Goal: Complete application form: Complete application form

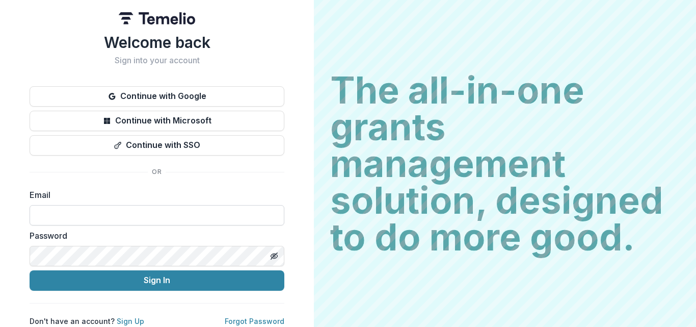
click at [72, 209] on input at bounding box center [157, 215] width 255 height 20
type input "**********"
click at [270, 256] on icon "Toggle password visibility" at bounding box center [274, 256] width 8 height 8
drag, startPoint x: 173, startPoint y: 275, endPoint x: 171, endPoint y: 293, distance: 17.9
click at [173, 275] on button "Sign In" at bounding box center [157, 280] width 255 height 20
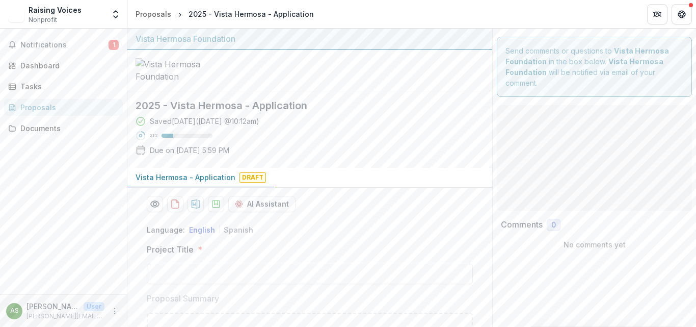
type input "**"
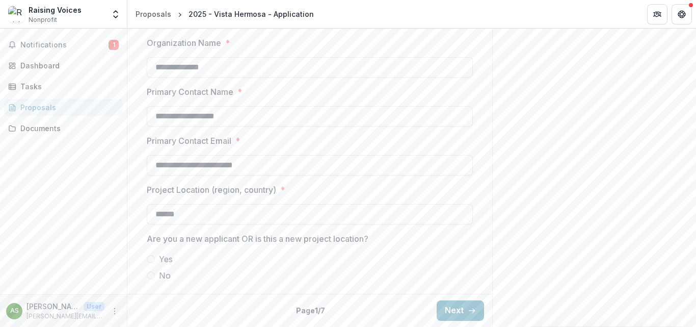
scroll to position [884, 0]
click at [161, 275] on span "No" at bounding box center [165, 275] width 12 height 12
click at [450, 309] on button "Next" at bounding box center [460, 310] width 47 height 20
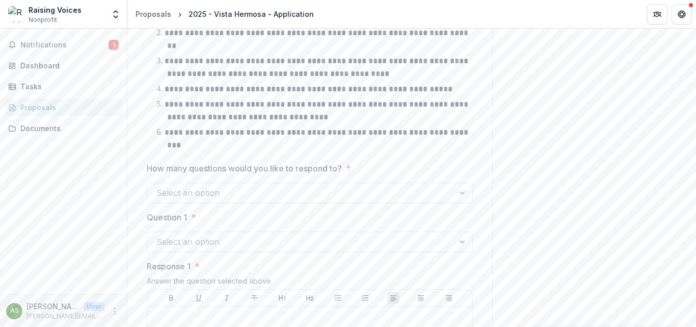
scroll to position [833, 0]
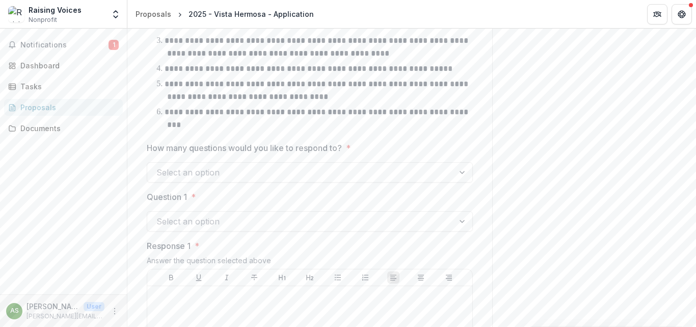
click at [462, 182] on div at bounding box center [463, 171] width 18 height 19
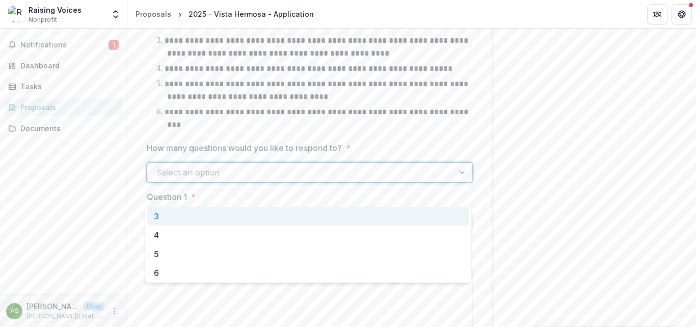
click at [156, 218] on div "3" at bounding box center [308, 216] width 322 height 19
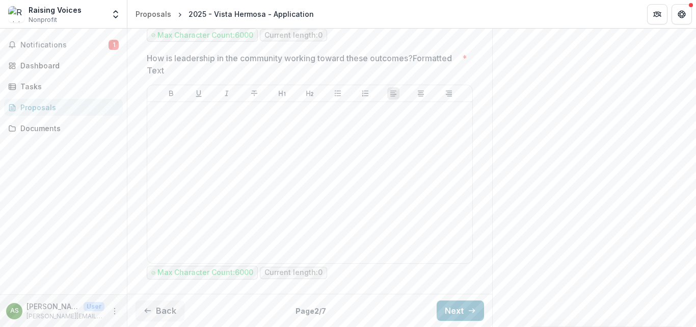
scroll to position [1840, 0]
click at [452, 308] on button "Next" at bounding box center [460, 310] width 47 height 20
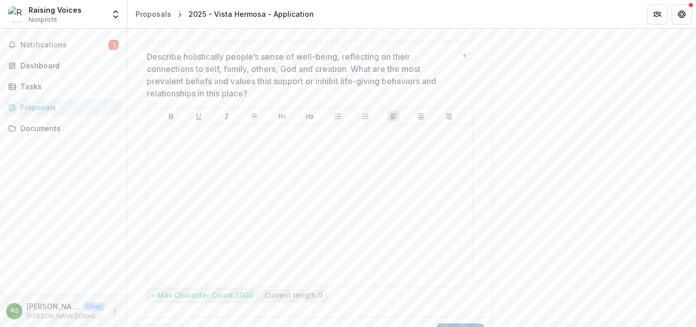
scroll to position [575, 0]
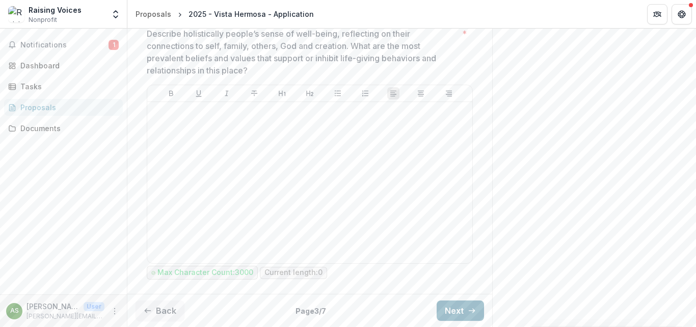
click at [450, 307] on button "Next" at bounding box center [460, 310] width 47 height 20
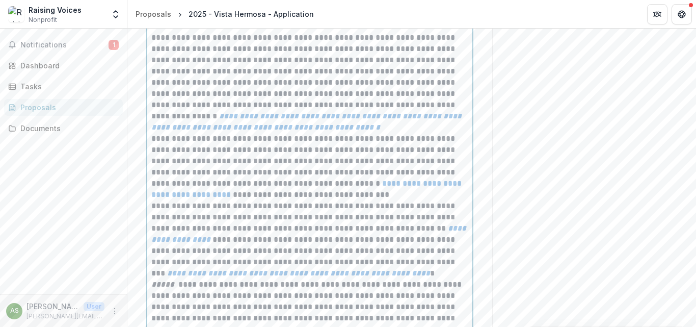
scroll to position [764, 0]
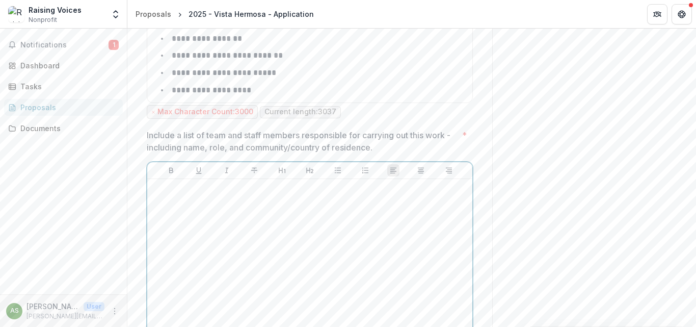
click at [181, 233] on div at bounding box center [309, 259] width 317 height 153
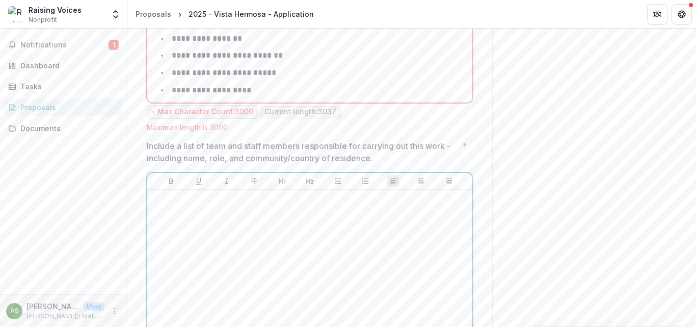
scroll to position [775, 0]
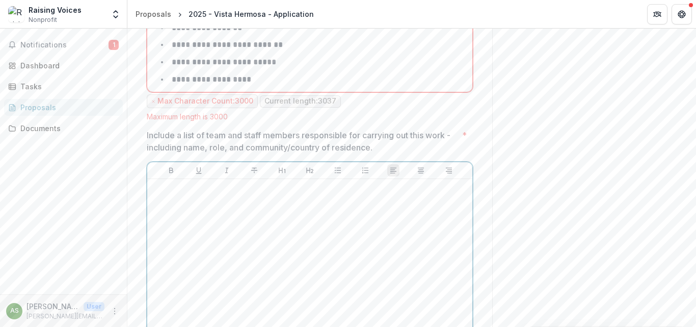
click at [169, 218] on div at bounding box center [309, 259] width 317 height 153
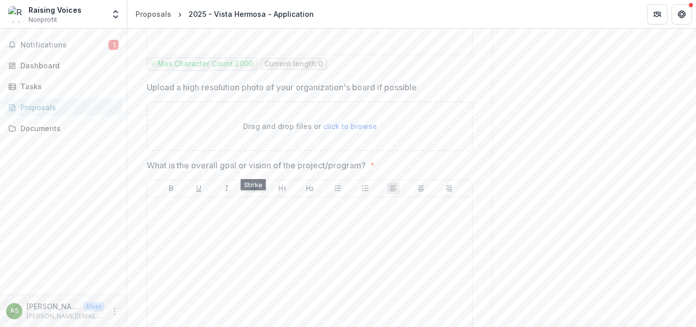
scroll to position [1539, 0]
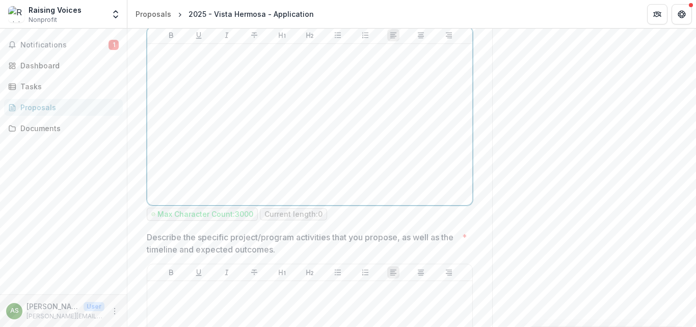
drag, startPoint x: 164, startPoint y: 93, endPoint x: 200, endPoint y: 118, distance: 43.7
click at [164, 93] on div at bounding box center [309, 124] width 317 height 153
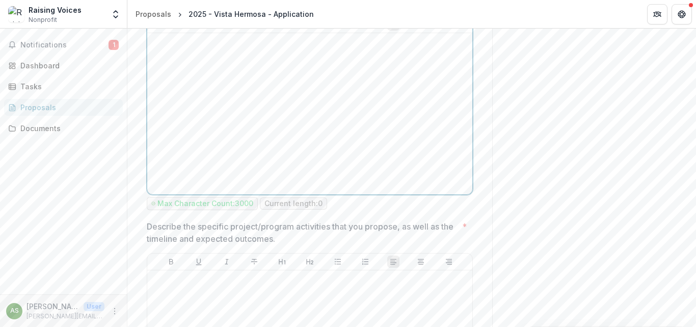
scroll to position [1528, 0]
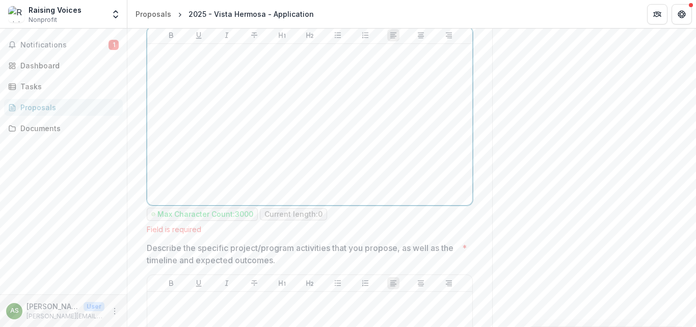
click at [181, 86] on div at bounding box center [309, 124] width 317 height 153
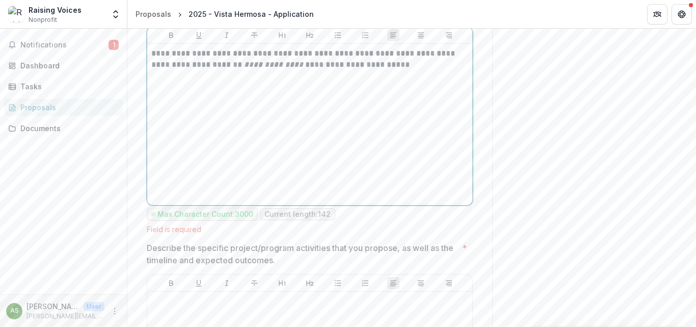
click at [312, 157] on div "**********" at bounding box center [309, 124] width 317 height 153
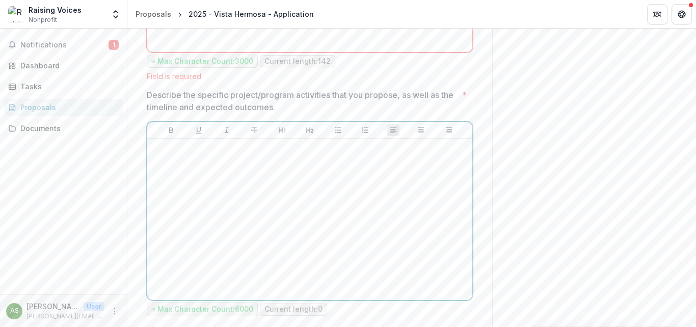
click at [170, 197] on div at bounding box center [309, 219] width 317 height 153
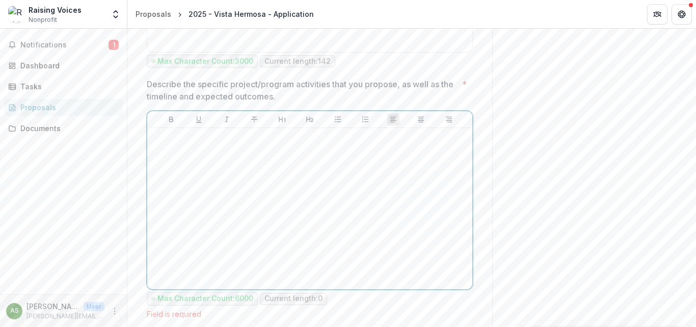
click at [172, 165] on div at bounding box center [309, 208] width 317 height 153
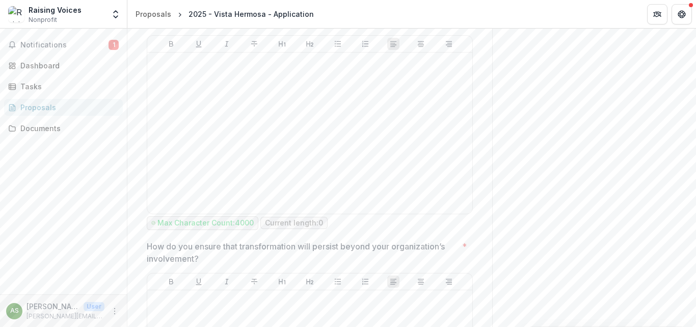
scroll to position [2495, 0]
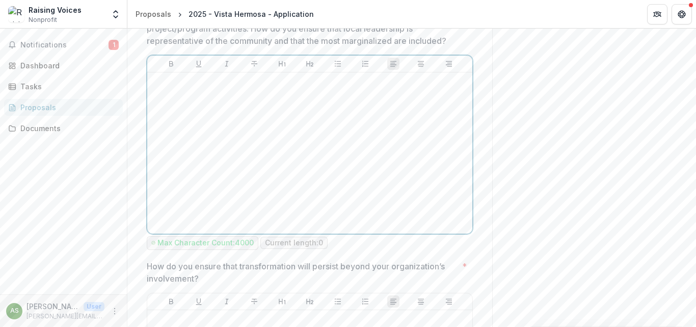
click at [208, 123] on div at bounding box center [309, 152] width 317 height 153
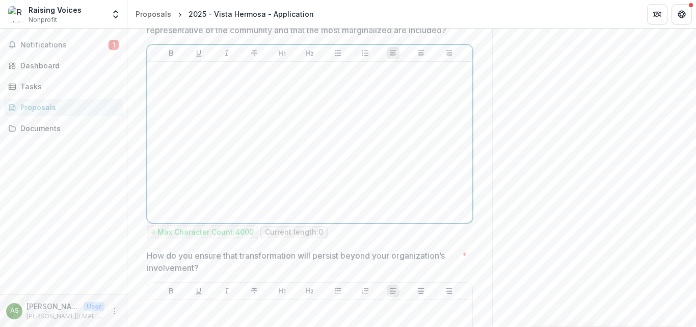
scroll to position [2484, 0]
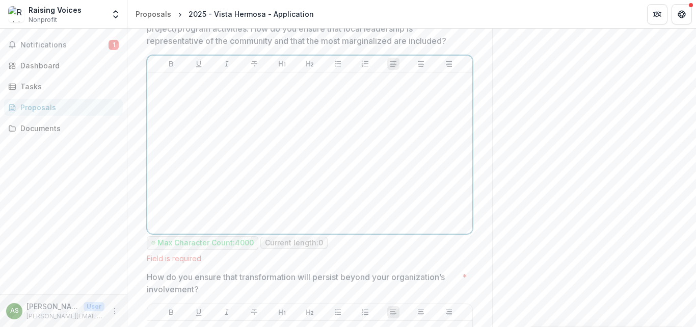
click at [177, 110] on div at bounding box center [309, 152] width 317 height 153
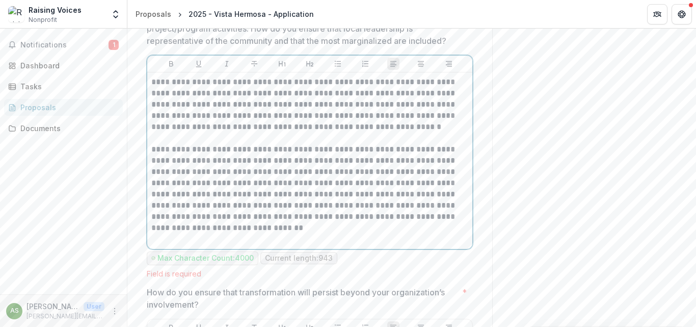
scroll to position [2688, 0]
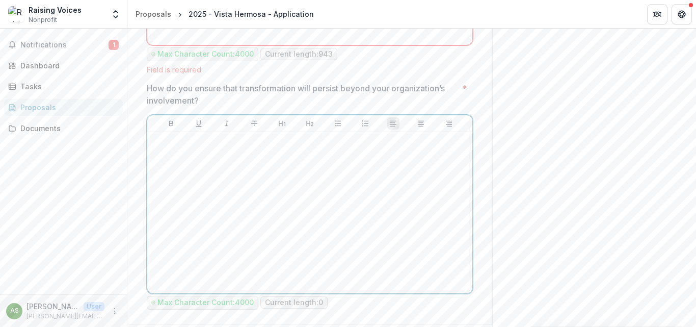
click at [178, 181] on div at bounding box center [309, 212] width 317 height 153
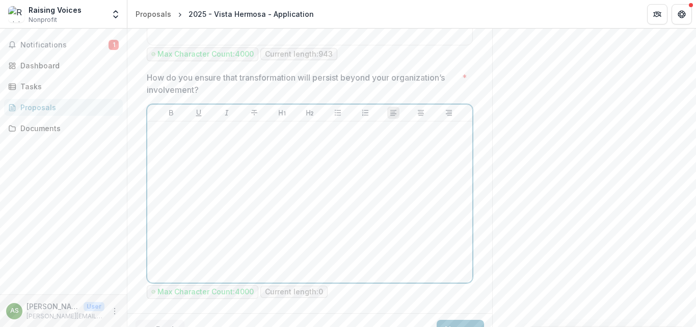
scroll to position [2727, 0]
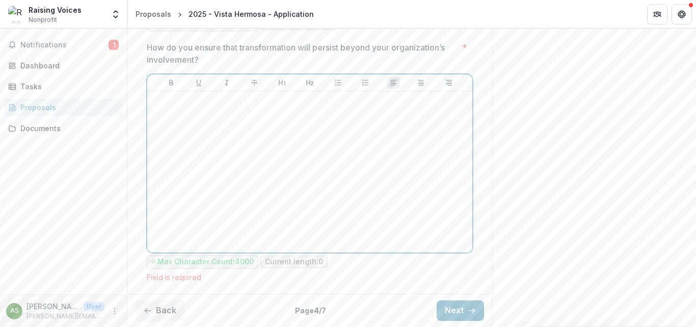
click at [170, 129] on div at bounding box center [309, 171] width 317 height 153
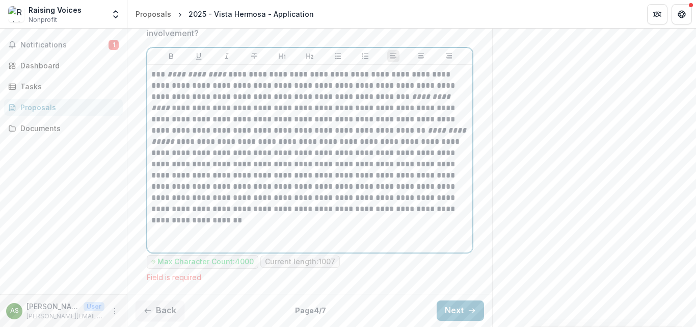
scroll to position [2764, 0]
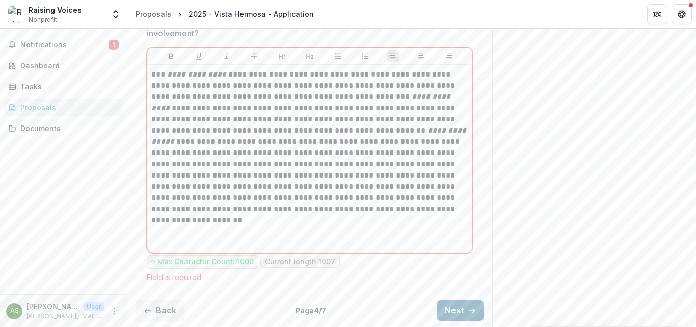
click at [442, 317] on button "Next" at bounding box center [460, 310] width 47 height 20
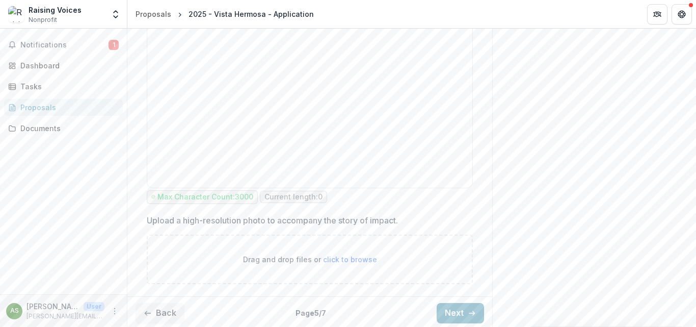
scroll to position [985, 0]
click at [437, 310] on button "Next" at bounding box center [460, 310] width 47 height 20
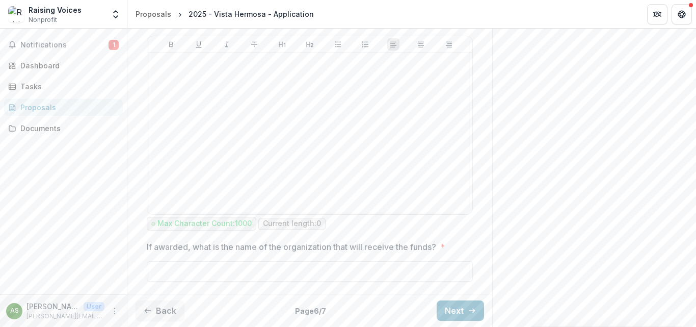
scroll to position [791, 0]
click at [449, 311] on button "Next" at bounding box center [460, 310] width 47 height 20
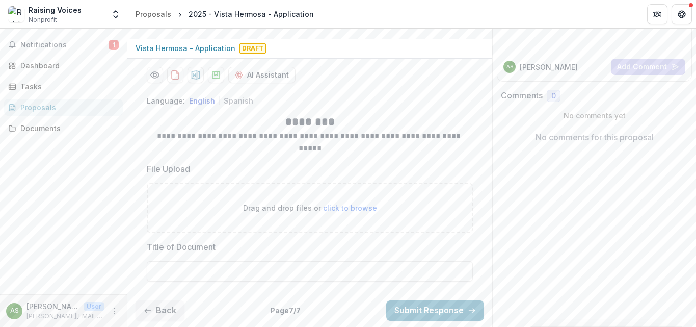
scroll to position [137, 0]
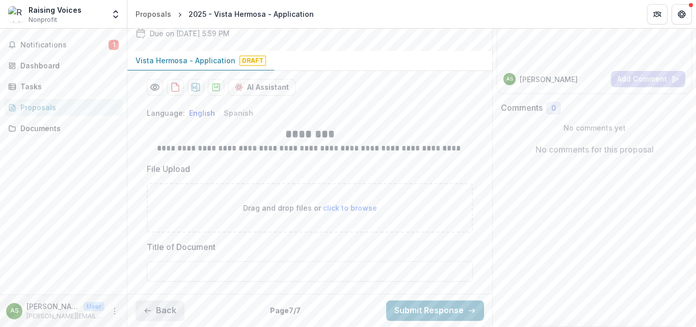
click at [170, 312] on button "Back" at bounding box center [159, 310] width 49 height 20
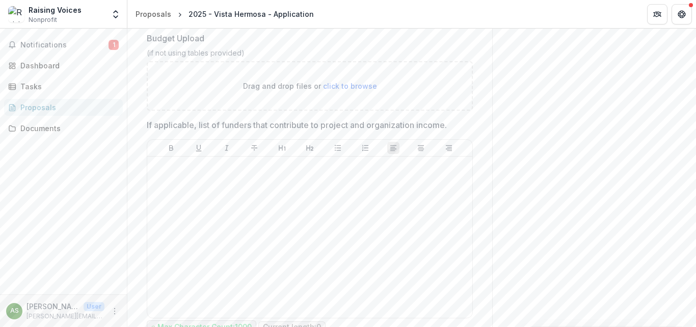
scroll to position [791, 0]
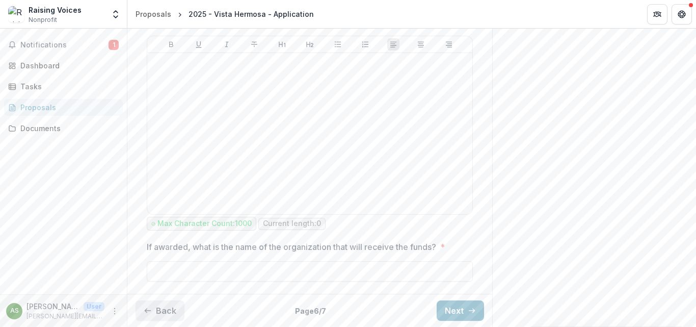
click at [166, 310] on button "Back" at bounding box center [159, 310] width 49 height 20
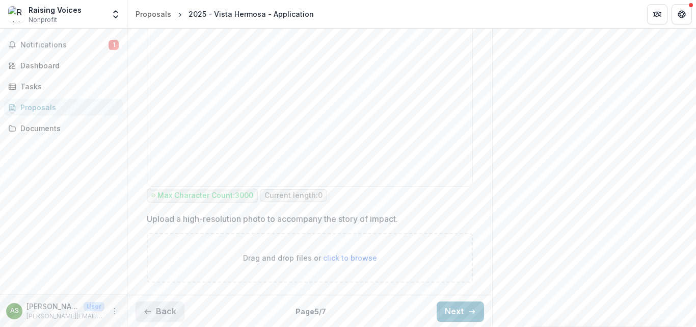
scroll to position [985, 0]
click at [165, 313] on button "Back" at bounding box center [159, 310] width 49 height 20
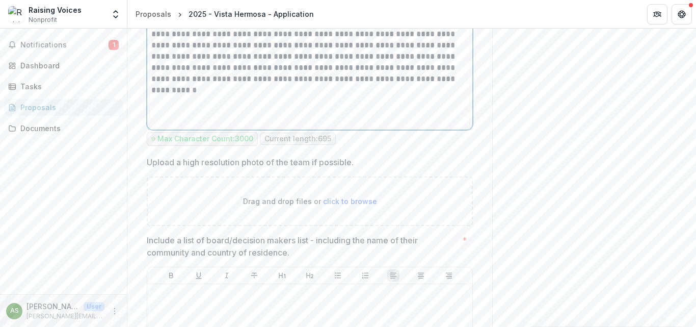
click at [402, 69] on div "**********" at bounding box center [309, 48] width 317 height 153
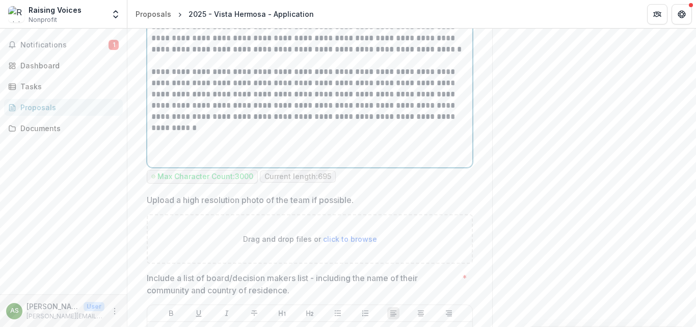
click at [403, 100] on p "**********" at bounding box center [309, 94] width 317 height 56
click at [408, 103] on p "**********" at bounding box center [309, 94] width 317 height 56
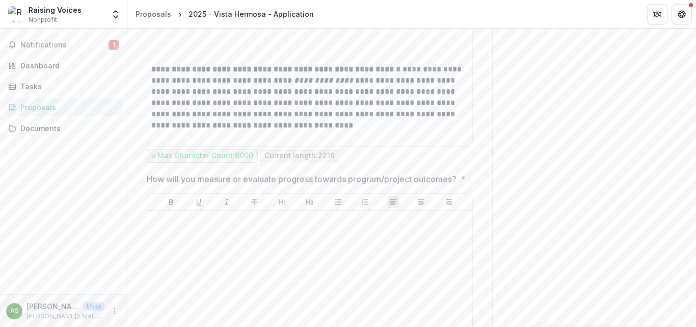
scroll to position [2190, 0]
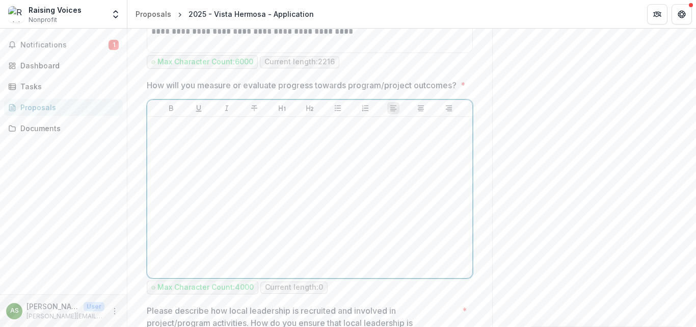
click at [194, 172] on div at bounding box center [309, 197] width 317 height 153
click at [174, 171] on div at bounding box center [309, 197] width 317 height 153
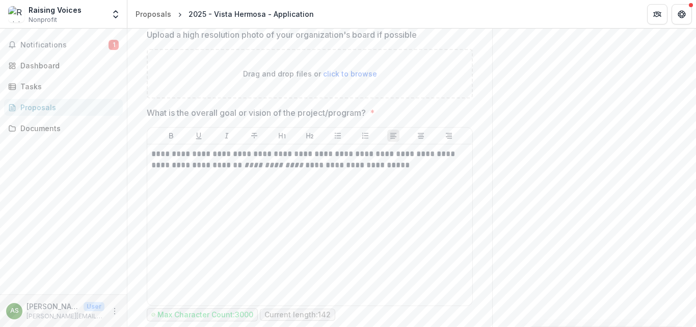
scroll to position [1426, 0]
click at [191, 255] on div "**********" at bounding box center [309, 226] width 317 height 153
click at [162, 172] on p "**********" at bounding box center [309, 161] width 317 height 22
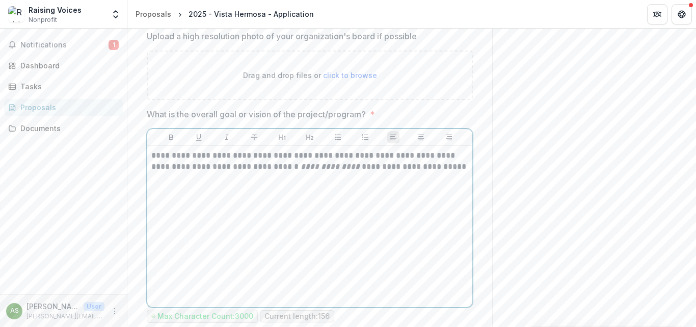
drag, startPoint x: 165, startPoint y: 186, endPoint x: 171, endPoint y: 189, distance: 6.6
click at [165, 172] on p "**********" at bounding box center [309, 161] width 317 height 22
drag, startPoint x: 166, startPoint y: 185, endPoint x: 161, endPoint y: 186, distance: 5.1
click at [161, 172] on p "**********" at bounding box center [309, 161] width 317 height 22
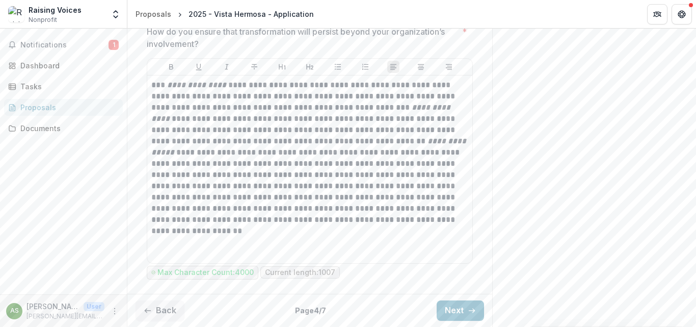
scroll to position [2751, 0]
click at [166, 311] on button "Back" at bounding box center [159, 310] width 49 height 20
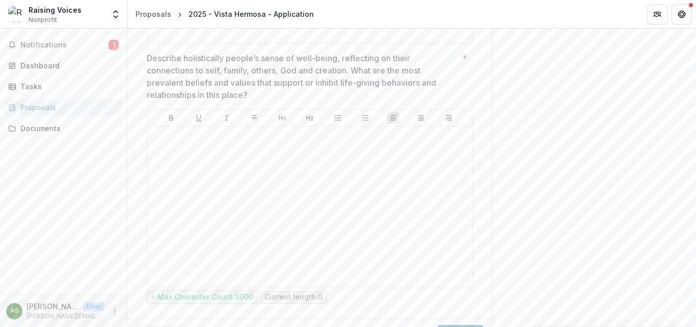
scroll to position [575, 0]
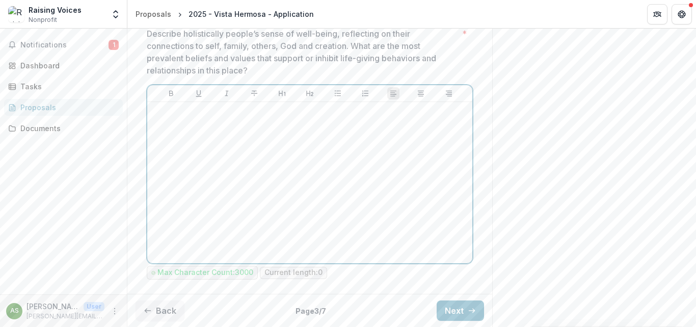
click at [172, 134] on div at bounding box center [309, 182] width 317 height 153
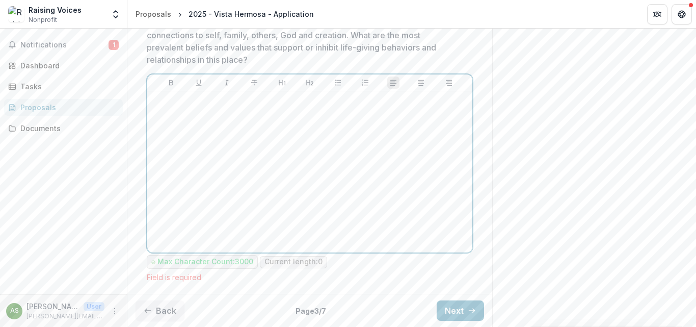
click at [167, 128] on div at bounding box center [309, 171] width 317 height 153
drag, startPoint x: 170, startPoint y: 127, endPoint x: 175, endPoint y: 132, distance: 6.9
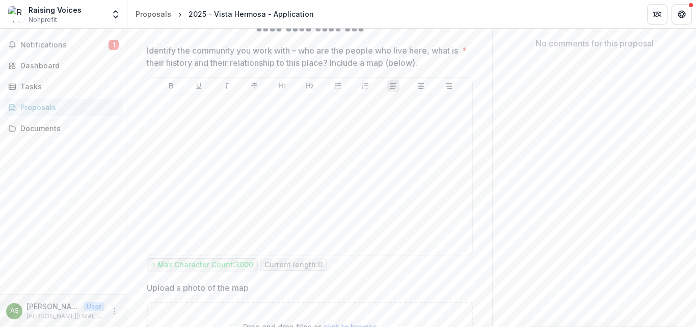
scroll to position [218, 0]
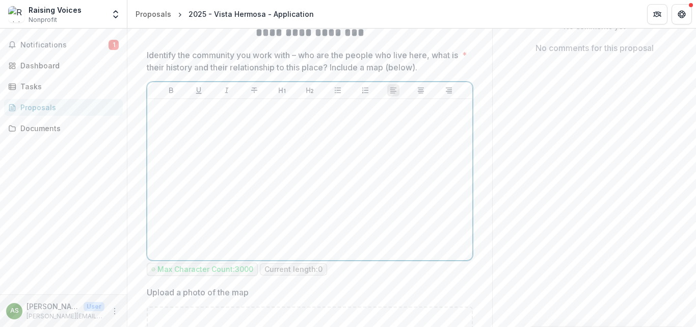
click at [195, 151] on div at bounding box center [309, 179] width 317 height 153
click at [177, 142] on div at bounding box center [309, 179] width 317 height 153
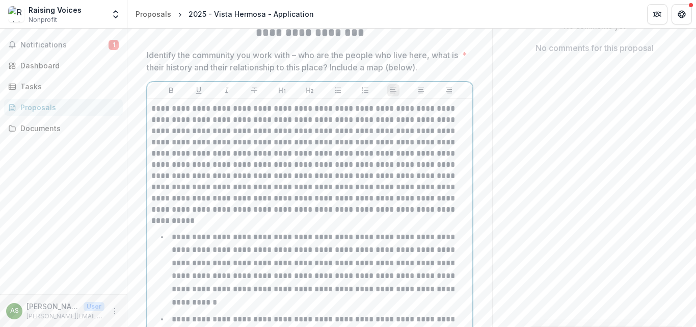
scroll to position [599, 0]
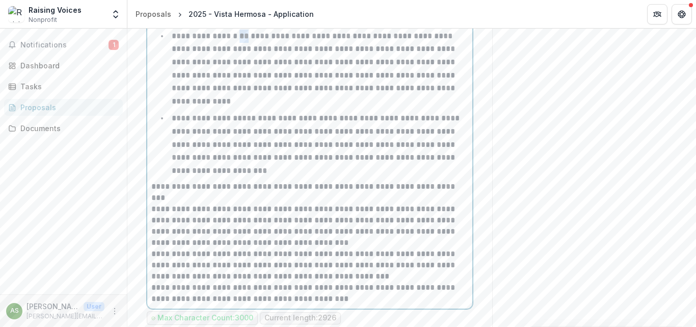
drag, startPoint x: 253, startPoint y: 55, endPoint x: 243, endPoint y: 58, distance: 10.1
click at [243, 58] on p "**********" at bounding box center [314, 68] width 285 height 73
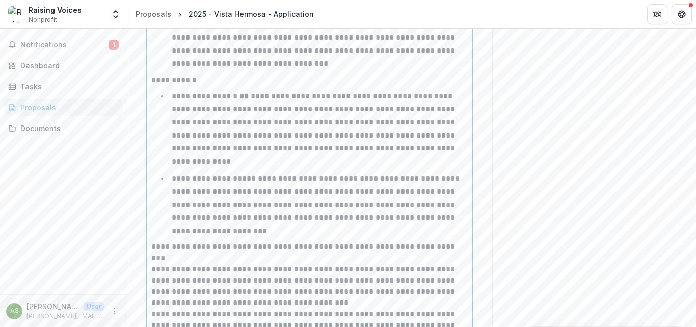
scroll to position [497, 0]
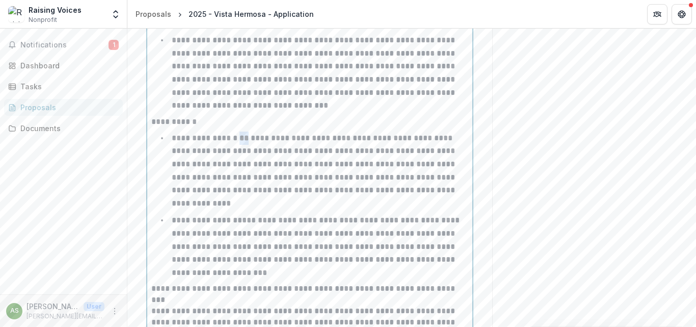
drag, startPoint x: 253, startPoint y: 155, endPoint x: 243, endPoint y: 154, distance: 9.2
click at [243, 142] on strong "**" at bounding box center [243, 138] width 9 height 8
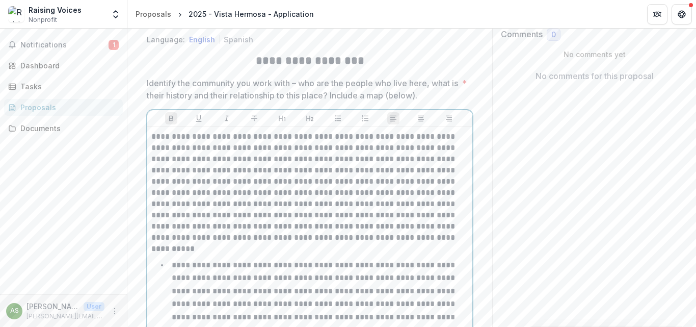
scroll to position [140, 0]
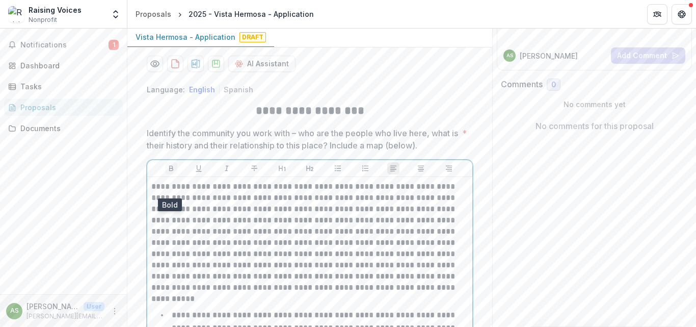
click at [167, 172] on icon "Bold" at bounding box center [171, 168] width 8 height 8
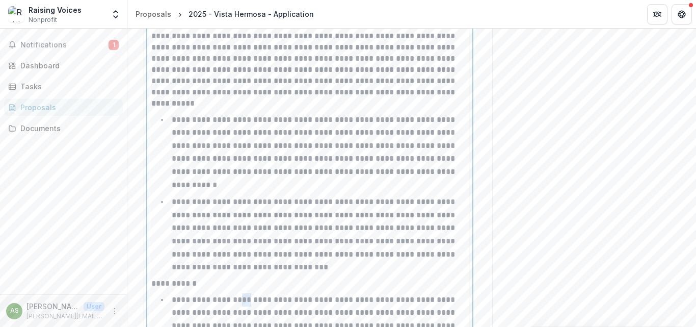
scroll to position [488, 0]
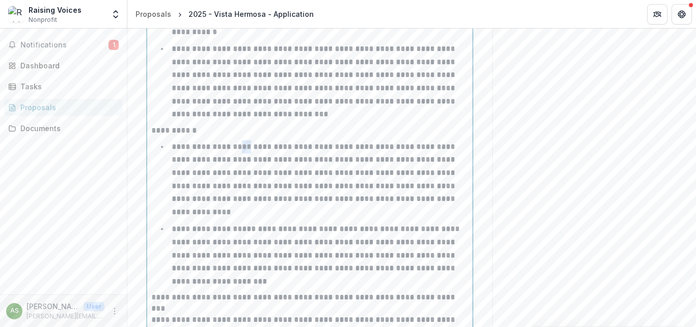
click at [243, 183] on p "**********" at bounding box center [314, 179] width 285 height 73
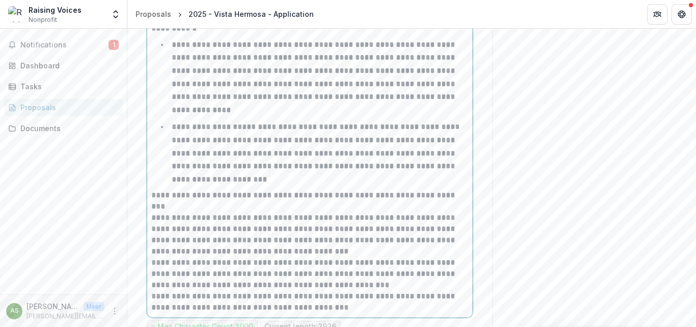
scroll to position [743, 0]
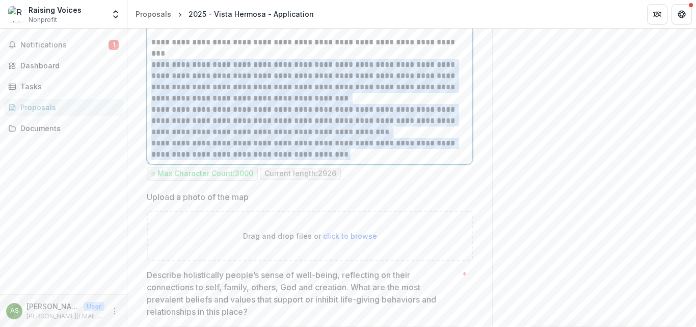
drag, startPoint x: 150, startPoint y: 86, endPoint x: 336, endPoint y: 185, distance: 211.0
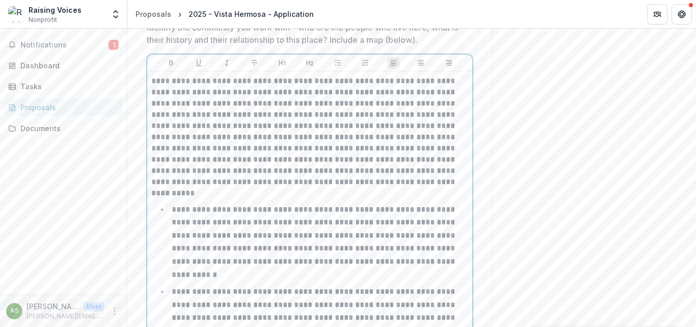
scroll to position [182, 0]
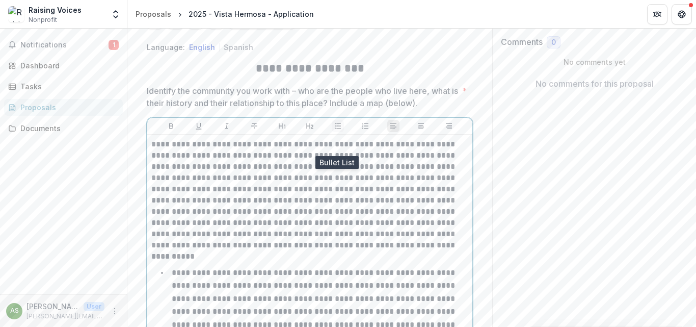
click at [337, 128] on icon "Bullet List" at bounding box center [338, 126] width 6 height 6
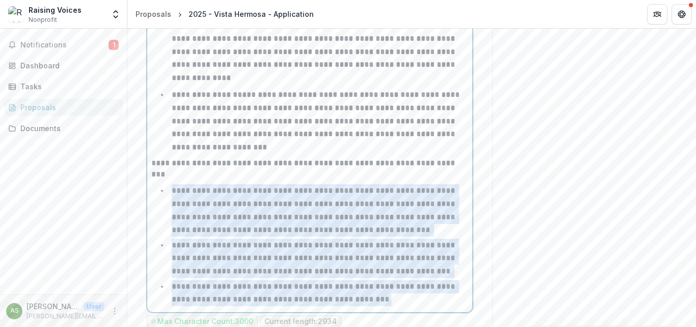
click at [213, 233] on p "**********" at bounding box center [314, 209] width 285 height 47
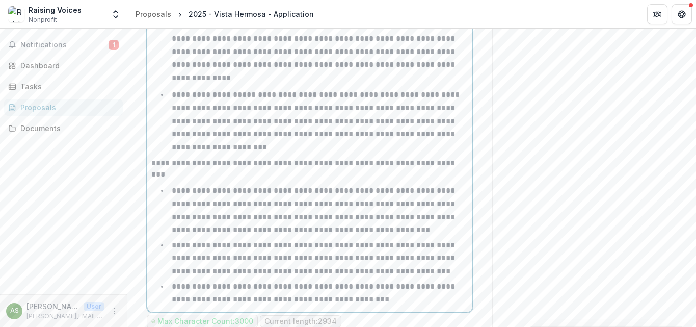
click at [296, 140] on p "**********" at bounding box center [317, 121] width 290 height 60
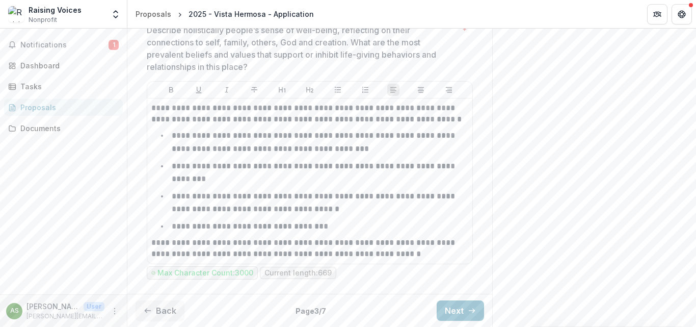
scroll to position [1034, 0]
click at [160, 308] on button "Back" at bounding box center [159, 310] width 49 height 20
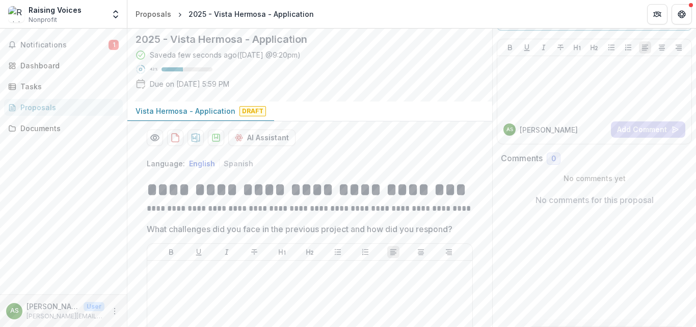
scroll to position [168, 0]
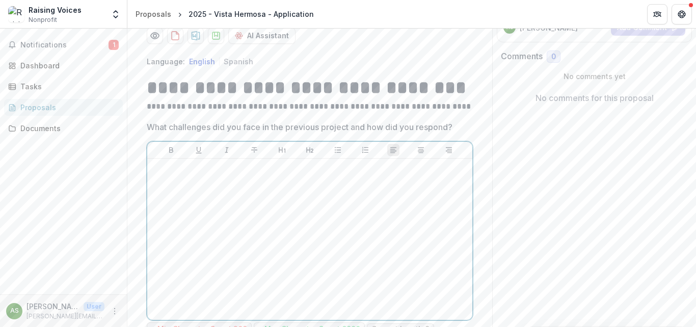
click at [236, 226] on div at bounding box center [309, 238] width 317 height 153
click at [222, 222] on div at bounding box center [309, 238] width 317 height 153
click at [233, 220] on div at bounding box center [309, 238] width 317 height 153
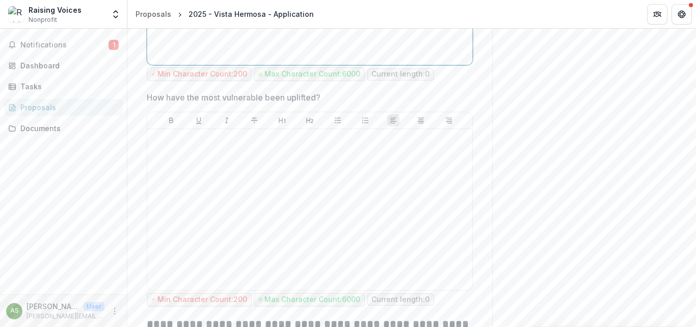
scroll to position [474, 0]
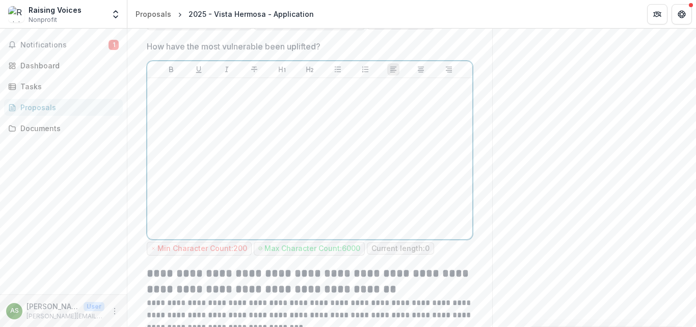
click at [215, 143] on div at bounding box center [309, 158] width 317 height 153
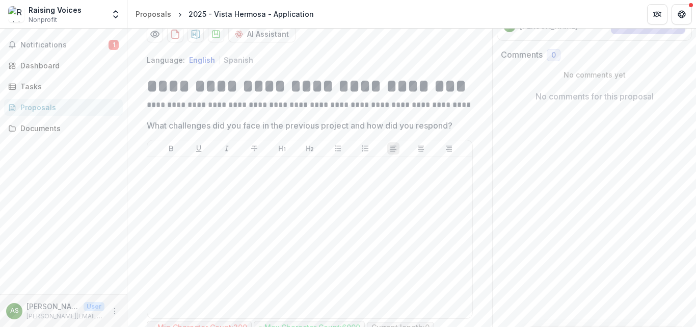
scroll to position [168, 0]
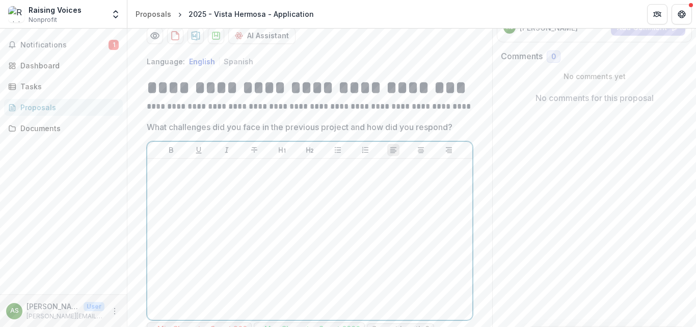
click at [181, 211] on div at bounding box center [309, 238] width 317 height 153
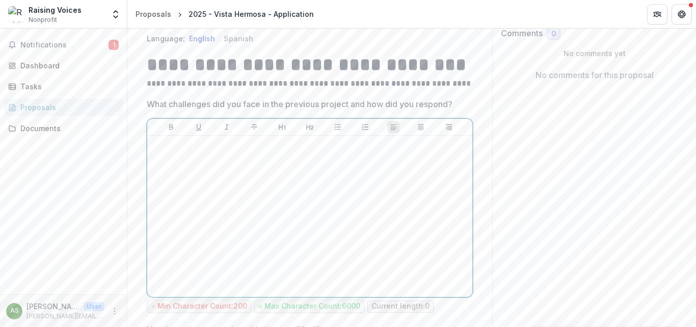
scroll to position [204, 0]
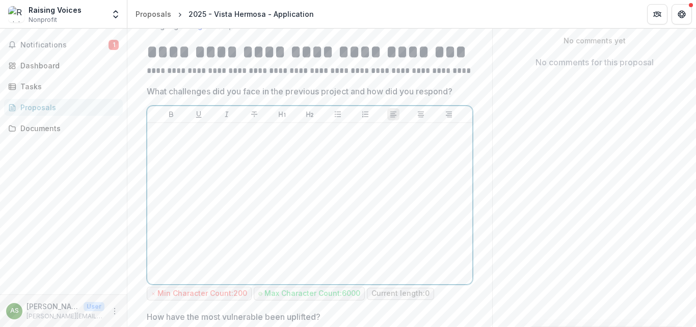
click at [170, 165] on div at bounding box center [309, 203] width 317 height 153
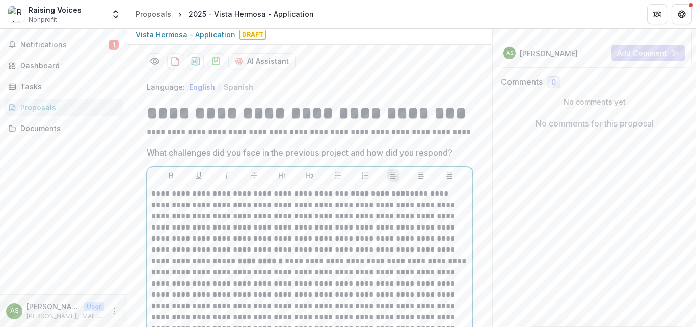
scroll to position [194, 0]
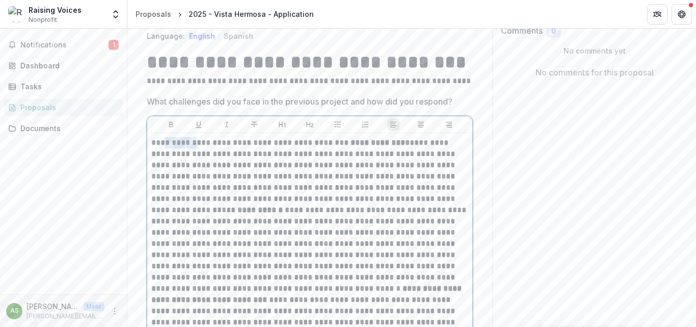
drag, startPoint x: 197, startPoint y: 165, endPoint x: 165, endPoint y: 168, distance: 32.2
click at [165, 168] on p "**********" at bounding box center [309, 271] width 317 height 269
click at [187, 163] on p "**********" at bounding box center [309, 271] width 317 height 269
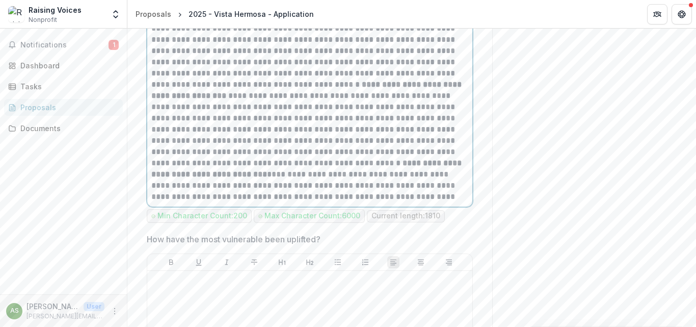
scroll to position [550, 0]
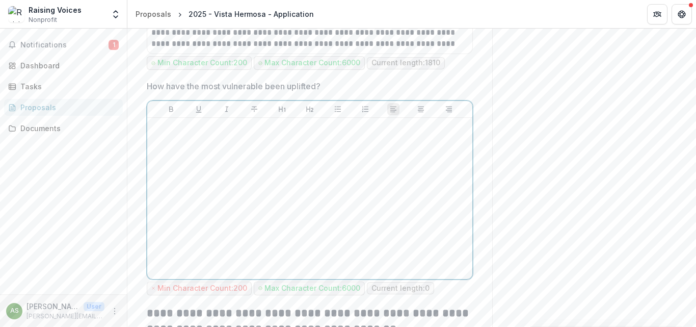
click at [187, 166] on div at bounding box center [309, 198] width 317 height 153
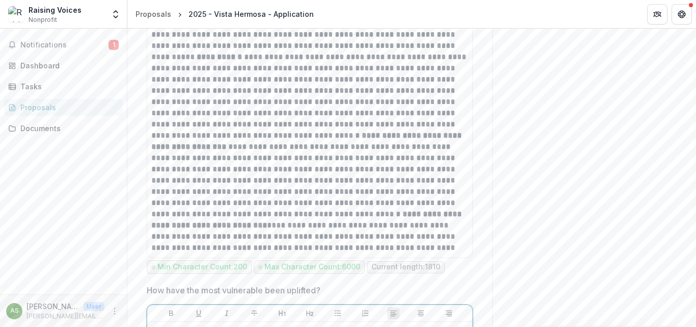
scroll to position [194, 0]
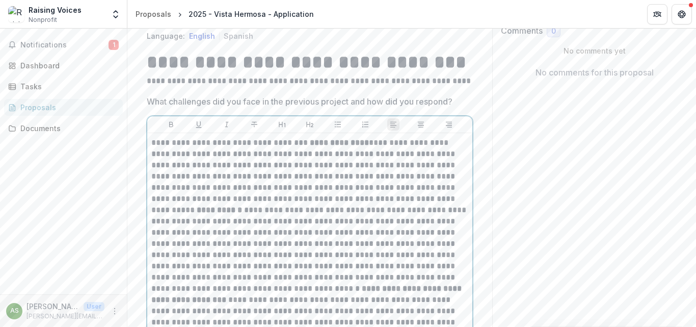
drag, startPoint x: 149, startPoint y: 161, endPoint x: 169, endPoint y: 166, distance: 20.4
click at [169, 166] on div "**********" at bounding box center [309, 271] width 325 height 277
click at [152, 166] on p "**********" at bounding box center [309, 271] width 317 height 269
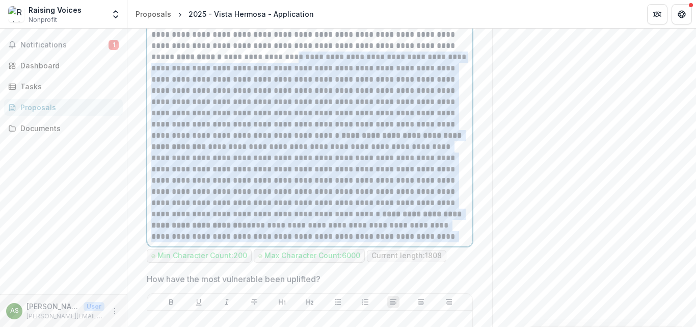
scroll to position [245, 0]
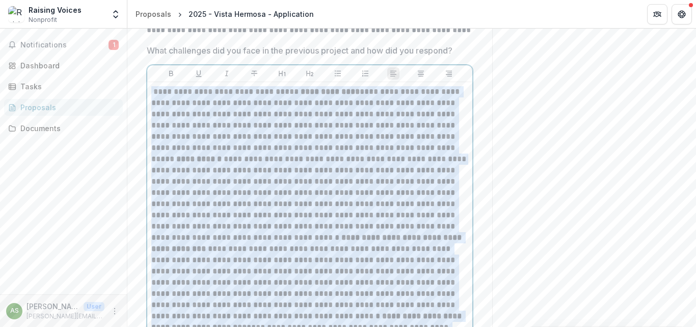
drag, startPoint x: 430, startPoint y: 257, endPoint x: 150, endPoint y: 97, distance: 322.8
click at [150, 97] on div "**********" at bounding box center [309, 206] width 325 height 283
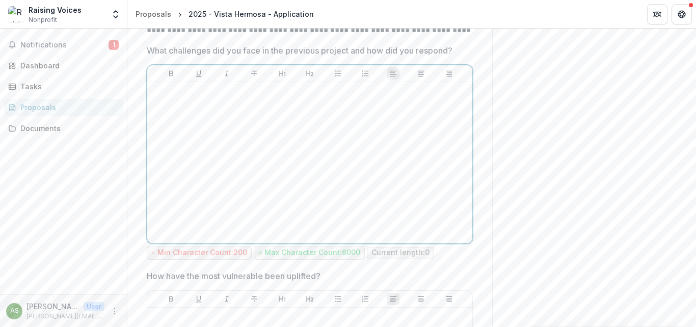
click at [168, 121] on div at bounding box center [309, 162] width 317 height 153
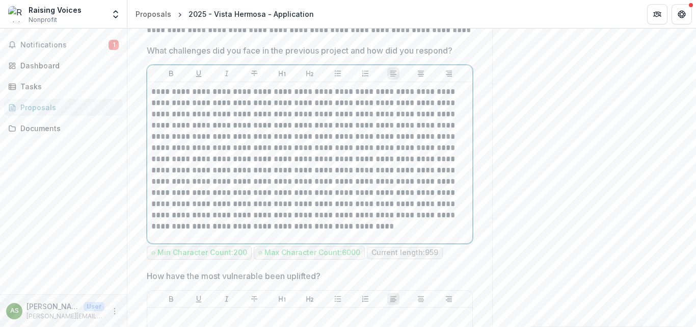
click at [262, 232] on p "**********" at bounding box center [309, 159] width 317 height 146
click at [258, 232] on p "**********" at bounding box center [309, 159] width 317 height 146
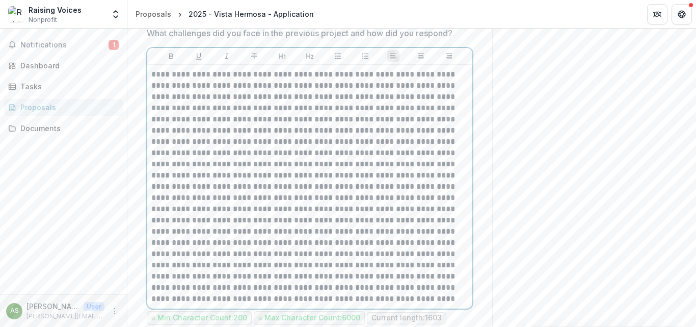
scroll to position [364, 0]
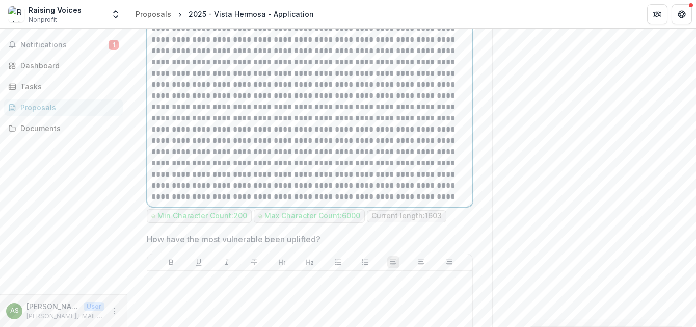
click at [260, 202] on p at bounding box center [309, 84] width 317 height 235
click at [260, 127] on p at bounding box center [309, 84] width 317 height 235
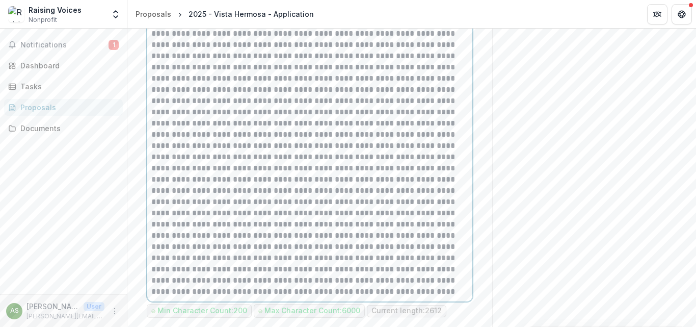
scroll to position [466, 0]
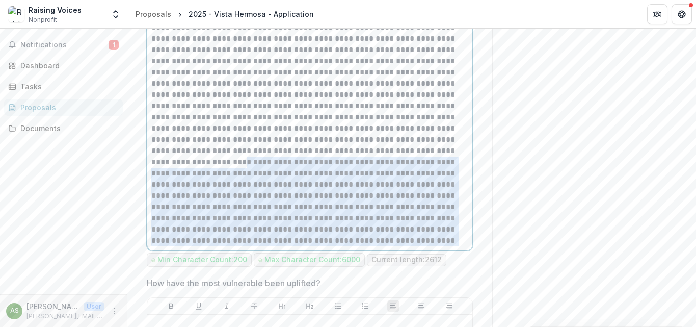
drag, startPoint x: 267, startPoint y: 260, endPoint x: 250, endPoint y: 173, distance: 88.3
click at [250, 173] on p at bounding box center [309, 55] width 317 height 381
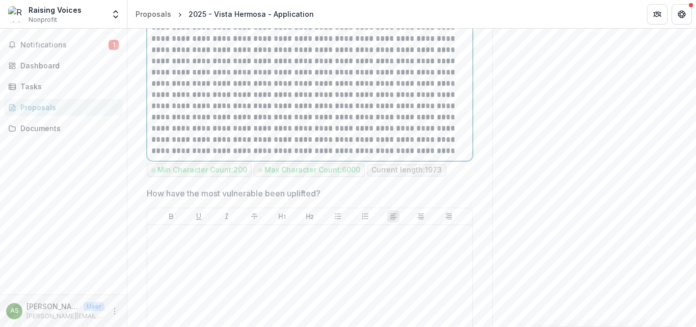
scroll to position [313, 0]
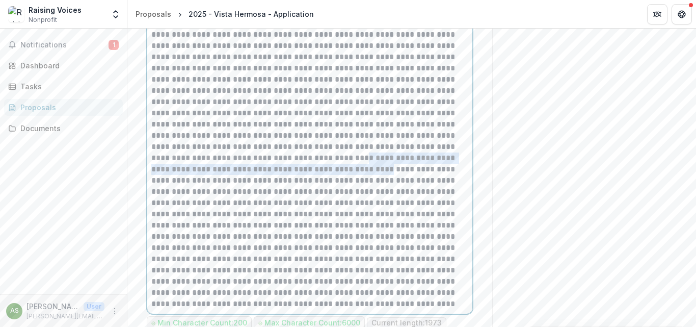
drag, startPoint x: 235, startPoint y: 182, endPoint x: 265, endPoint y: 185, distance: 30.2
click at [265, 185] on p at bounding box center [309, 163] width 317 height 291
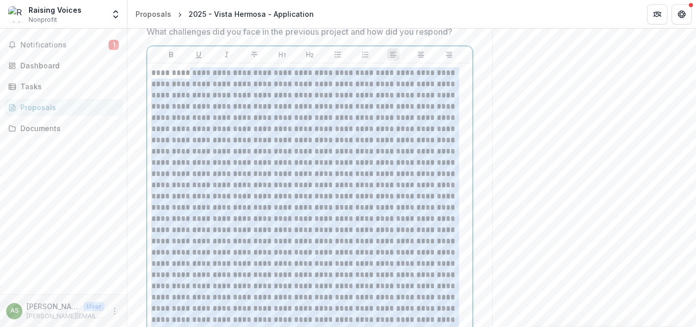
scroll to position [262, 0]
drag, startPoint x: 267, startPoint y: 171, endPoint x: 140, endPoint y: 134, distance: 132.7
click at [147, 113] on div at bounding box center [309, 215] width 325 height 300
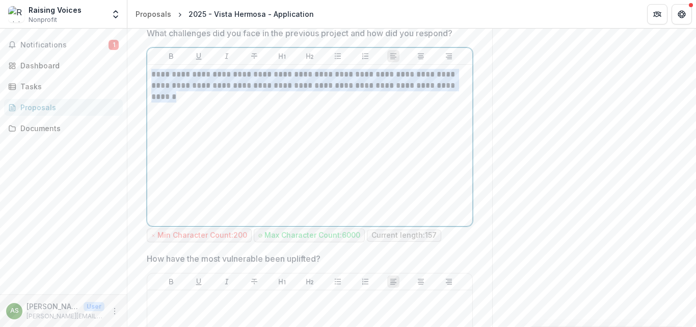
drag, startPoint x: 299, startPoint y: 78, endPoint x: 144, endPoint y: 100, distance: 156.5
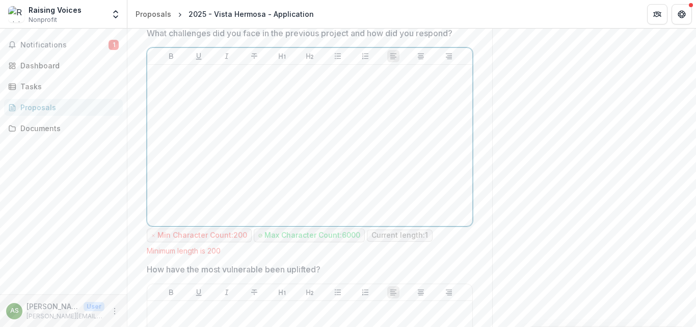
click at [182, 115] on div at bounding box center [309, 145] width 317 height 153
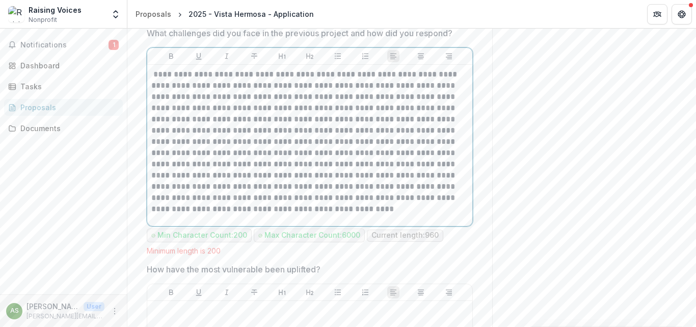
click at [256, 214] on p "**********" at bounding box center [309, 142] width 317 height 146
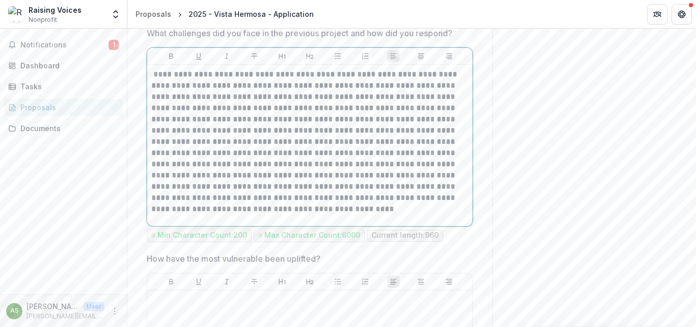
click at [265, 214] on p "**********" at bounding box center [309, 142] width 317 height 146
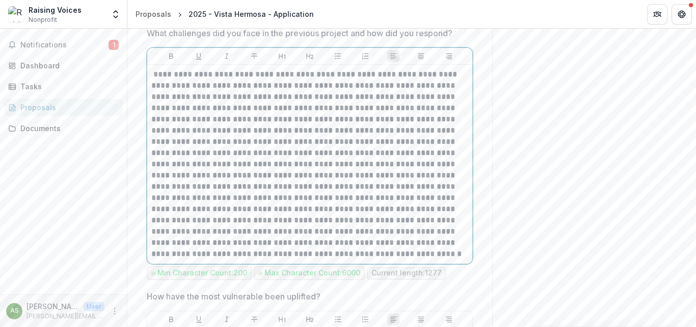
click at [267, 259] on p at bounding box center [309, 164] width 317 height 191
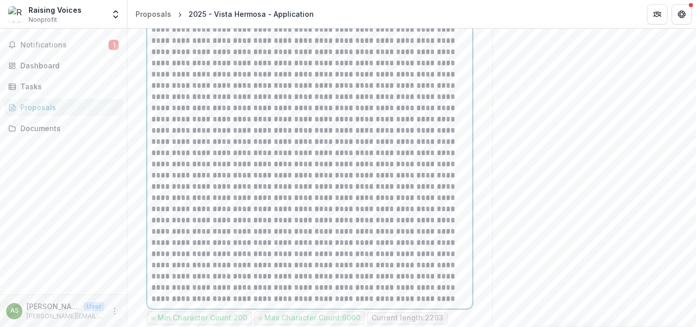
scroll to position [261, 0]
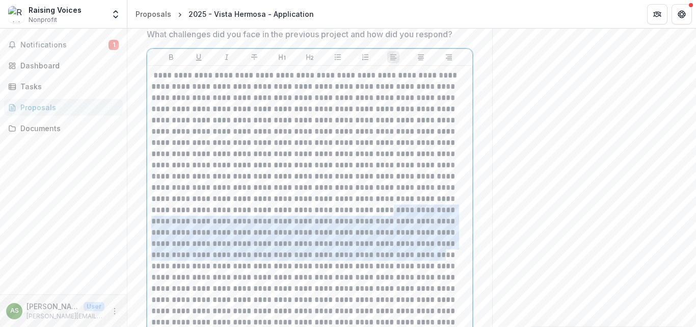
drag, startPoint x: 243, startPoint y: 275, endPoint x: 256, endPoint y: 230, distance: 46.6
click at [256, 230] on p at bounding box center [309, 238] width 317 height 336
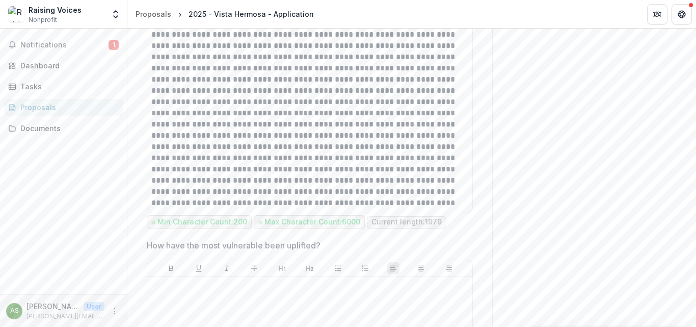
scroll to position [515, 0]
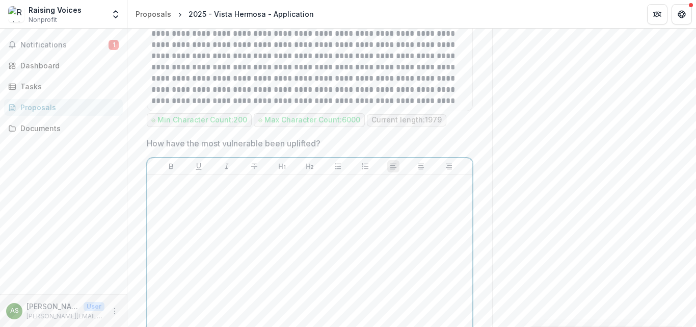
click at [191, 218] on div at bounding box center [309, 255] width 317 height 153
click at [168, 215] on div at bounding box center [309, 255] width 317 height 153
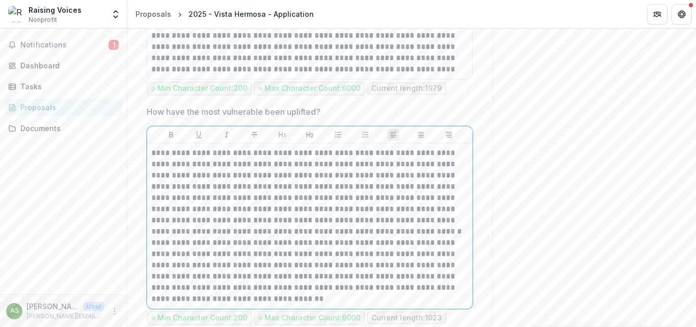
scroll to position [700, 0]
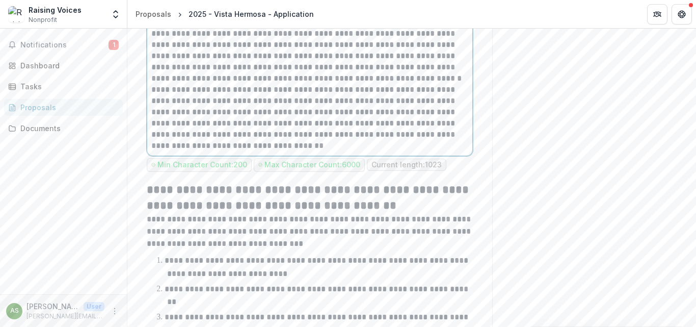
click at [244, 151] on p "**********" at bounding box center [309, 117] width 317 height 67
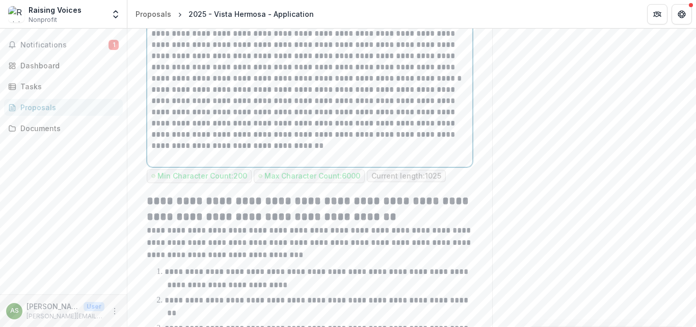
click at [174, 162] on p at bounding box center [309, 156] width 317 height 11
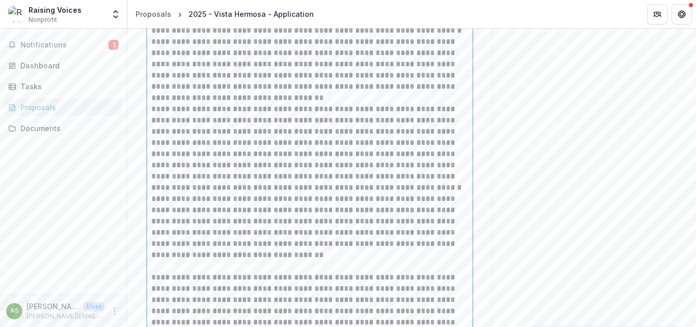
scroll to position [595, 0]
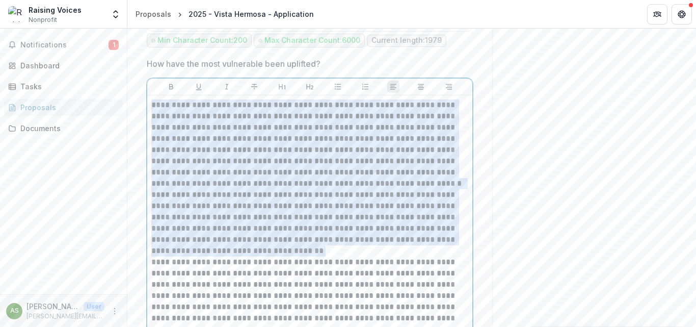
drag, startPoint x: 240, startPoint y: 272, endPoint x: 146, endPoint y: 126, distance: 174.2
click at [147, 126] on div "**********" at bounding box center [309, 329] width 325 height 468
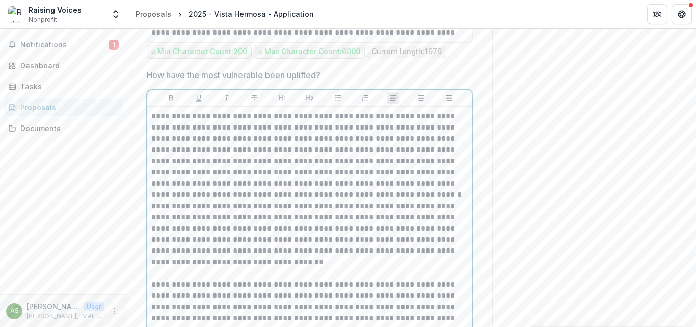
scroll to position [787, 0]
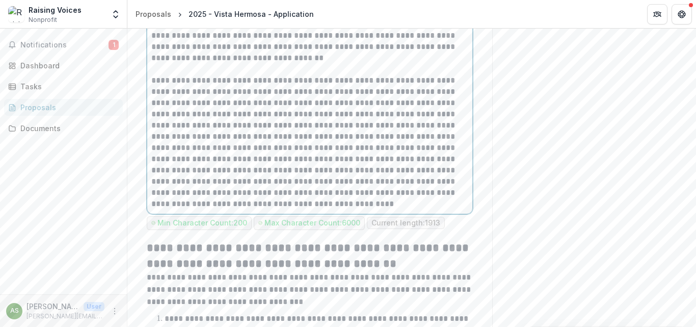
click at [308, 209] on p "**********" at bounding box center [309, 142] width 317 height 134
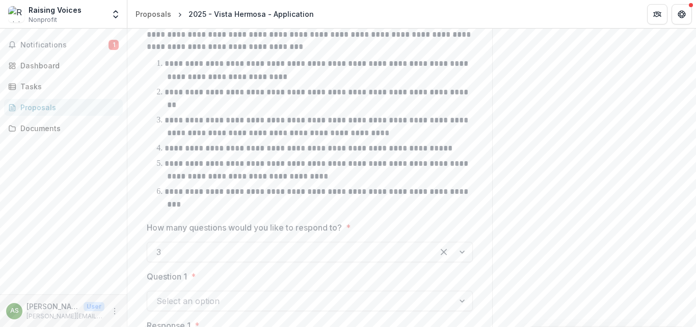
scroll to position [1144, 0]
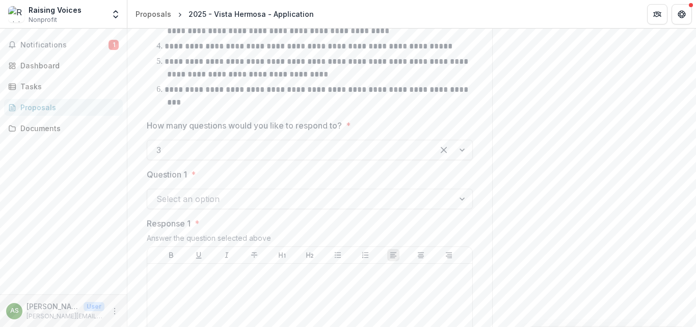
click at [459, 208] on div at bounding box center [463, 198] width 18 height 19
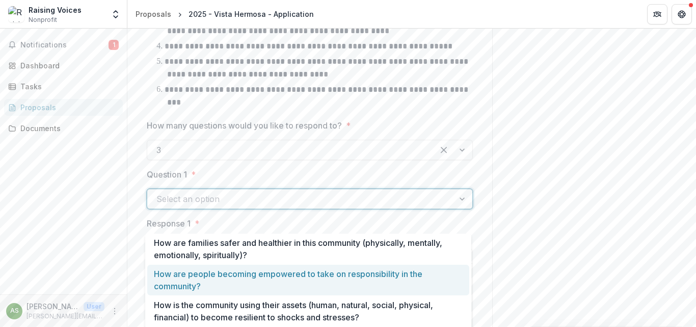
scroll to position [21, 0]
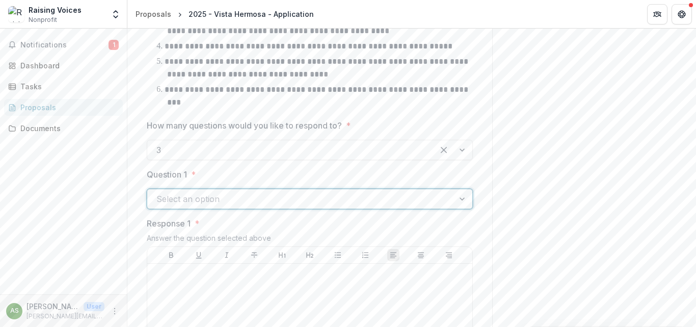
click at [282, 206] on div at bounding box center [300, 199] width 288 height 14
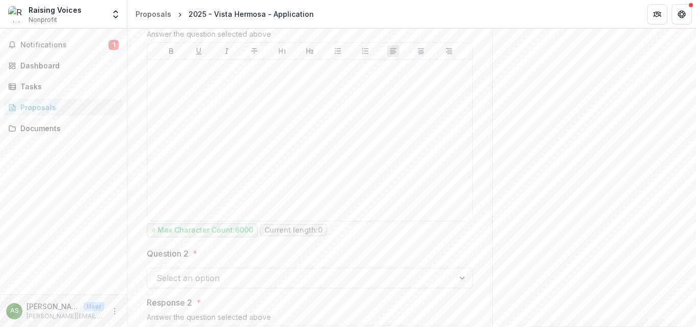
scroll to position [1450, 0]
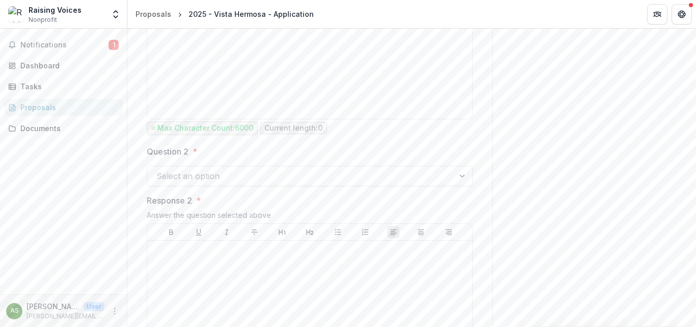
click at [457, 185] on div at bounding box center [463, 175] width 18 height 19
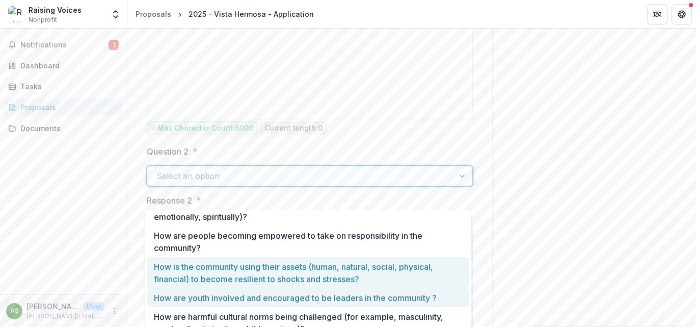
scroll to position [21, 0]
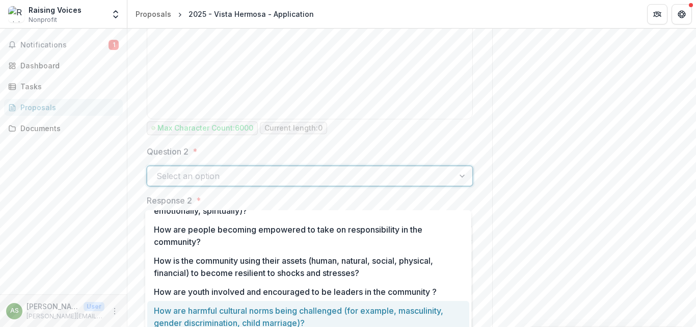
click at [261, 314] on div "How are harmful cultural norms being challenged (for example, masculinity, gend…" at bounding box center [308, 316] width 322 height 31
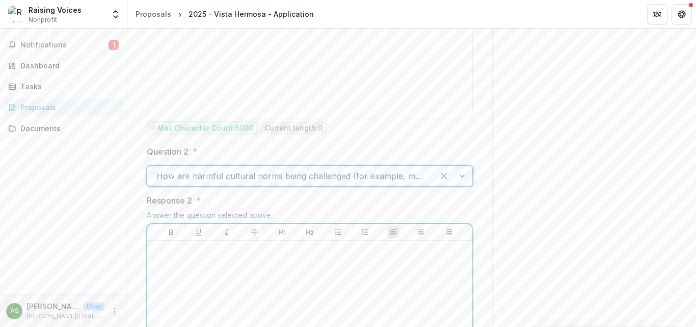
click at [180, 277] on div at bounding box center [309, 321] width 317 height 153
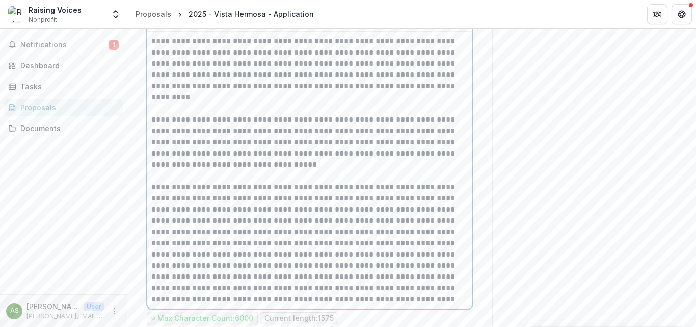
scroll to position [1862, 0]
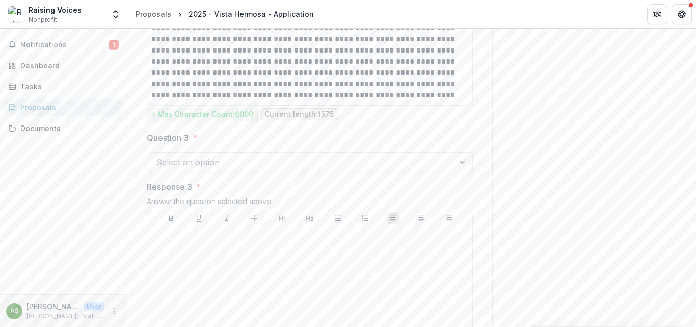
click at [459, 172] on div at bounding box center [463, 161] width 18 height 19
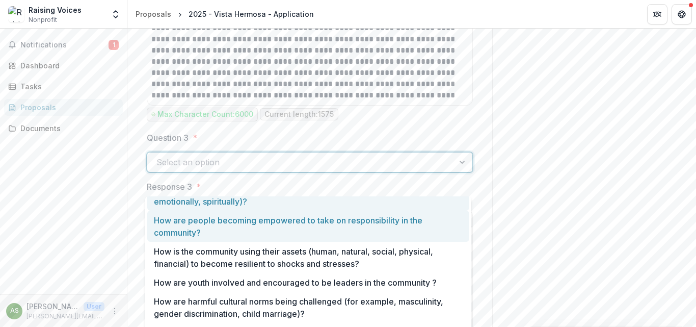
scroll to position [21, 0]
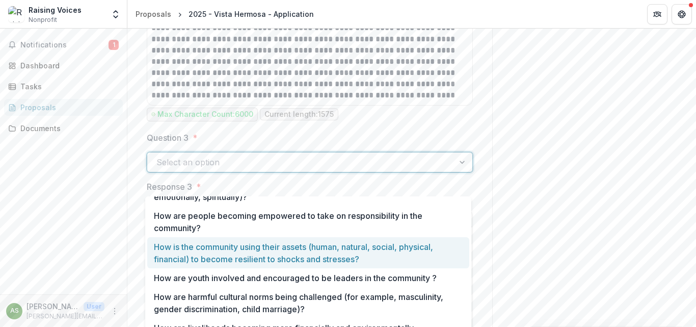
click at [234, 254] on div "How is the community using their assets (human, natural, social, physical, fina…" at bounding box center [308, 252] width 322 height 31
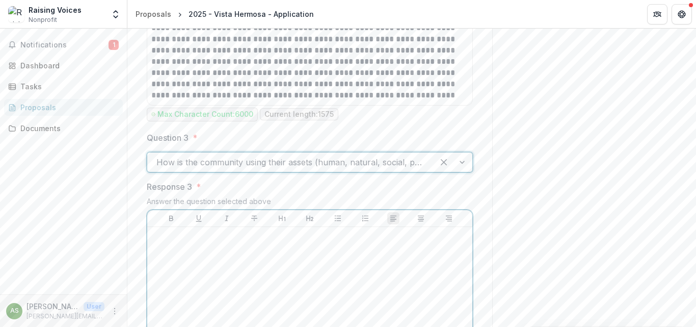
click at [205, 278] on div at bounding box center [309, 307] width 317 height 153
click at [173, 242] on p at bounding box center [309, 236] width 317 height 11
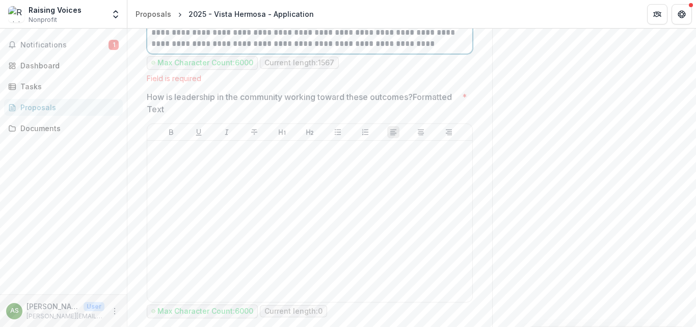
scroll to position [2431, 0]
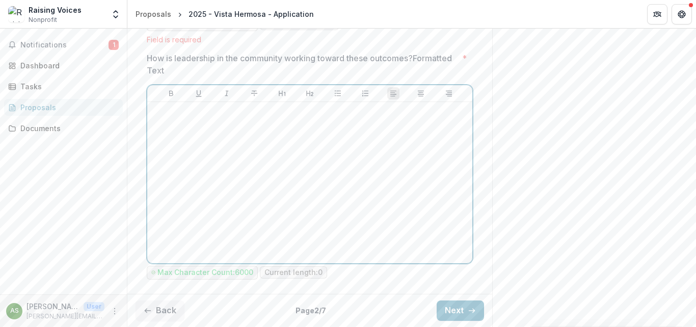
click at [194, 139] on div at bounding box center [309, 182] width 317 height 153
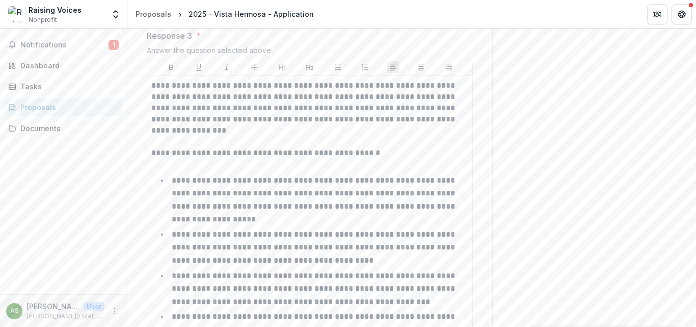
scroll to position [2268, 0]
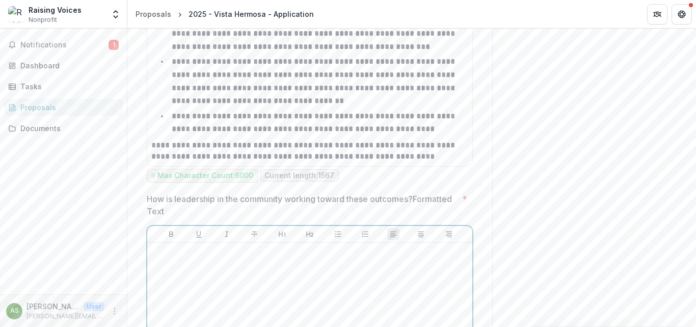
click at [173, 280] on div at bounding box center [309, 323] width 317 height 153
click at [159, 281] on div at bounding box center [309, 323] width 317 height 153
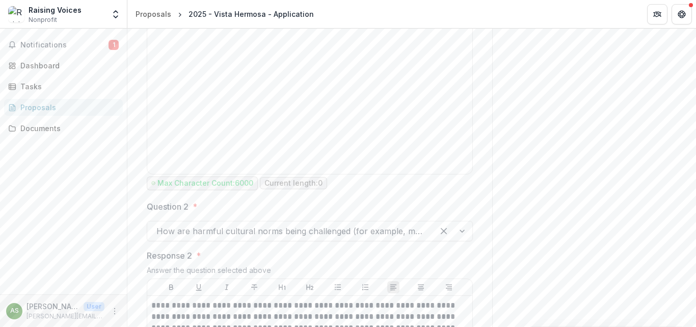
scroll to position [1352, 0]
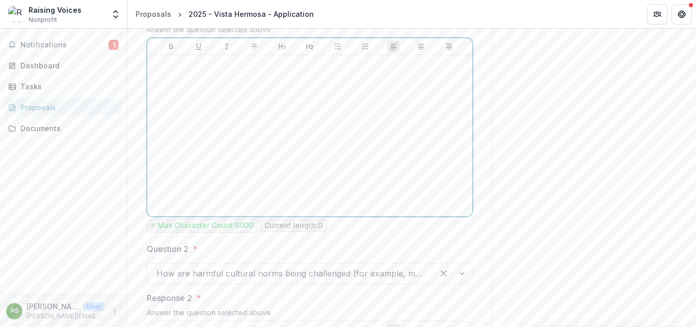
click at [196, 112] on div at bounding box center [309, 135] width 317 height 153
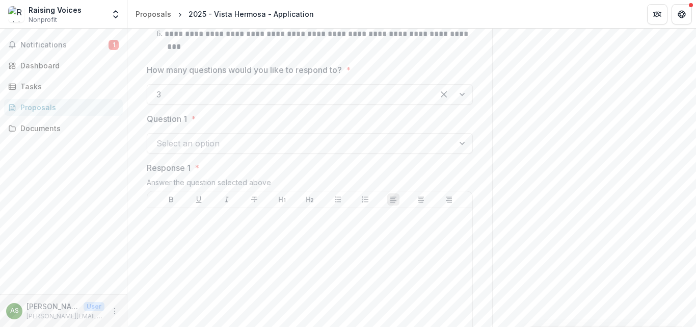
click at [458, 153] on div at bounding box center [463, 142] width 18 height 19
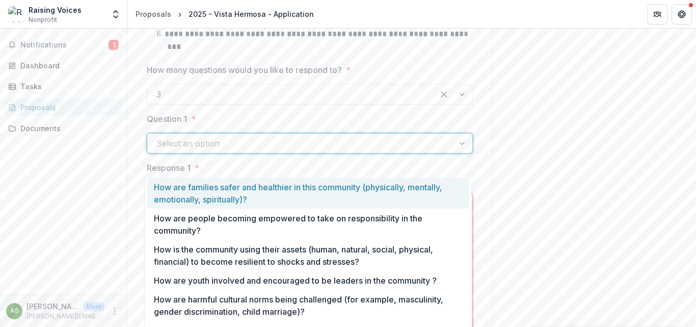
click at [235, 196] on div "How are families safer and healthier in this community (physically, mentally, e…" at bounding box center [308, 193] width 322 height 31
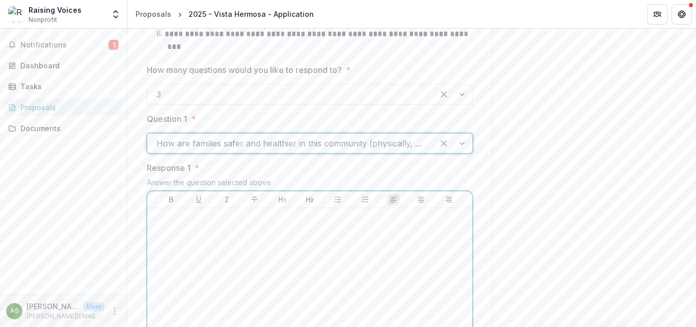
click at [238, 254] on div at bounding box center [309, 288] width 317 height 153
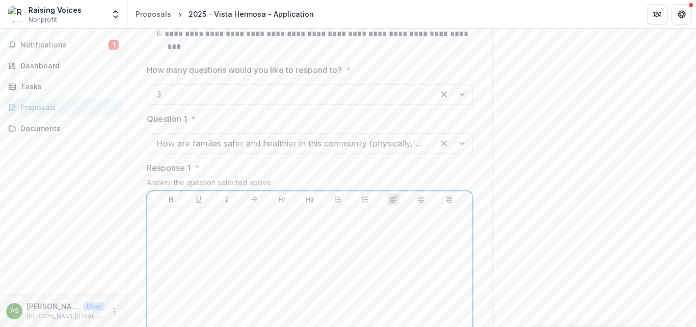
click at [188, 252] on div at bounding box center [309, 288] width 317 height 153
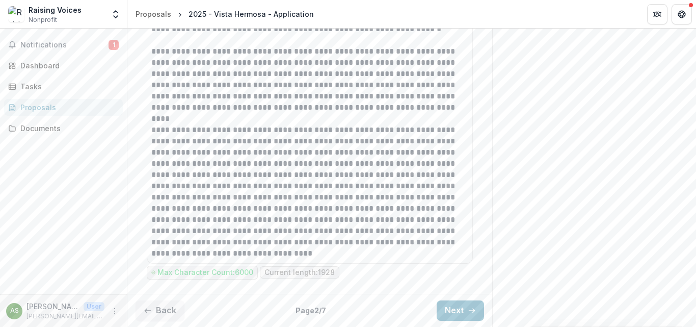
scroll to position [2738, 0]
drag, startPoint x: 447, startPoint y: 312, endPoint x: 444, endPoint y: 325, distance: 13.2
click at [448, 312] on button "Next" at bounding box center [460, 310] width 47 height 20
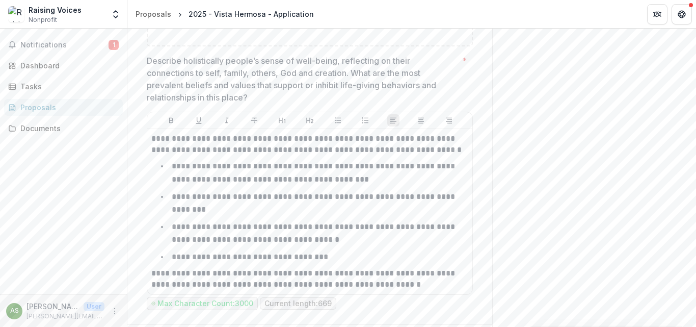
scroll to position [1034, 0]
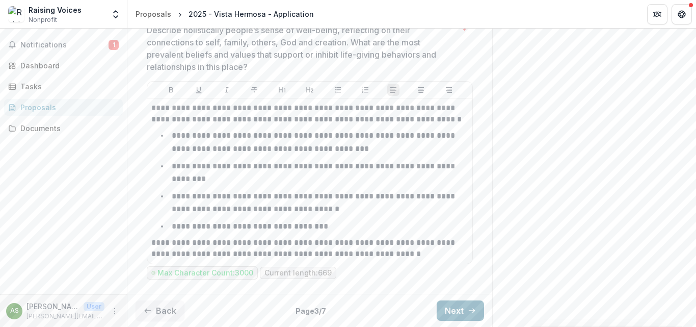
click at [446, 309] on button "Next" at bounding box center [460, 310] width 47 height 20
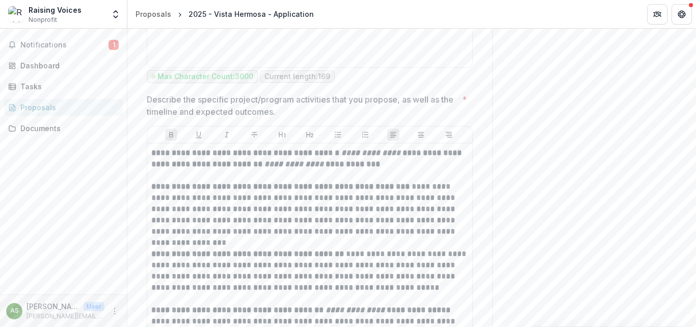
scroll to position [1747, 0]
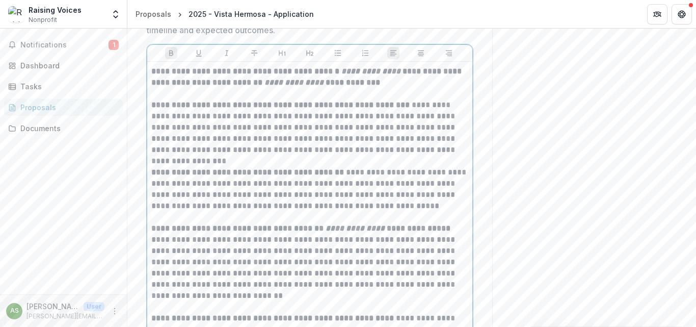
click at [151, 86] on strong "**********" at bounding box center [307, 76] width 312 height 19
click at [158, 108] on strong "**********" at bounding box center [280, 105] width 258 height 8
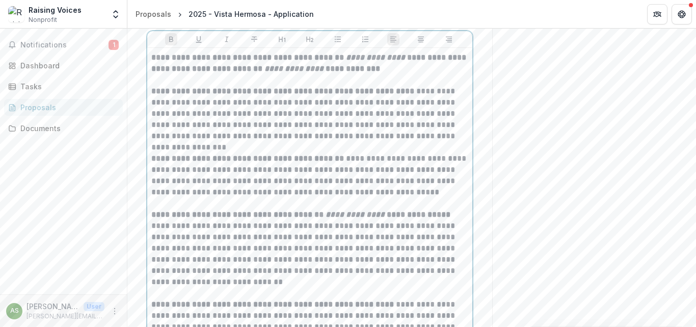
scroll to position [1798, 0]
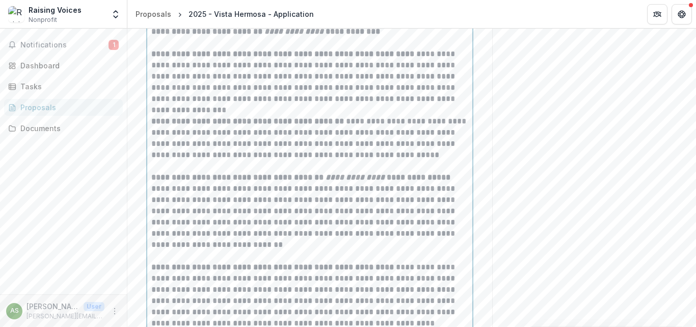
click at [327, 58] on strong "**********" at bounding box center [282, 54] width 263 height 8
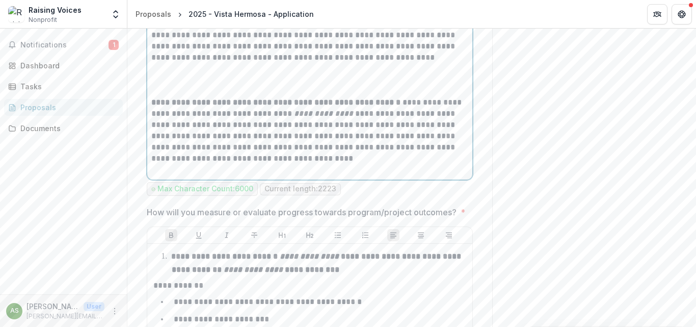
scroll to position [2104, 0]
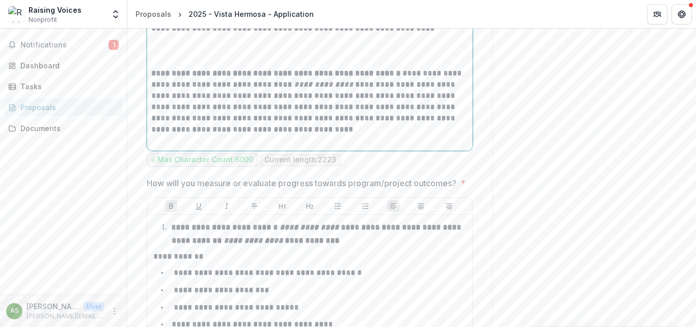
click at [177, 57] on p at bounding box center [309, 50] width 317 height 11
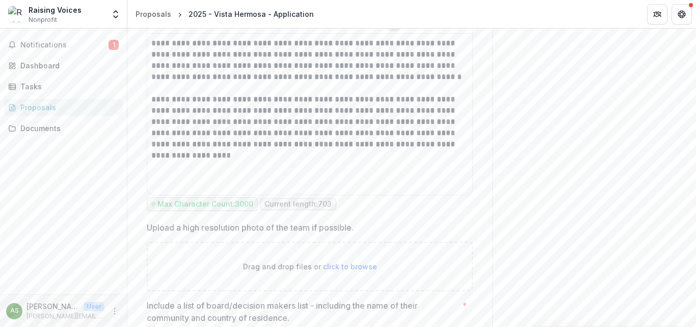
scroll to position [563, 0]
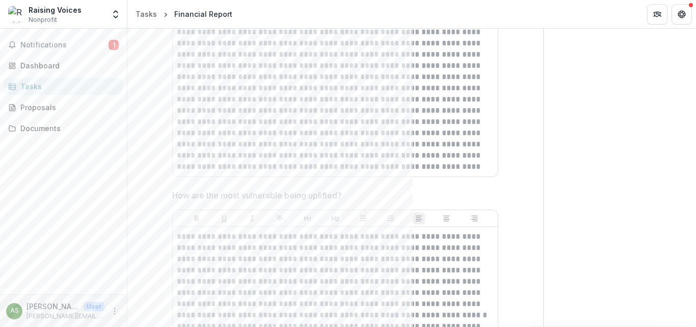
scroll to position [563, 0]
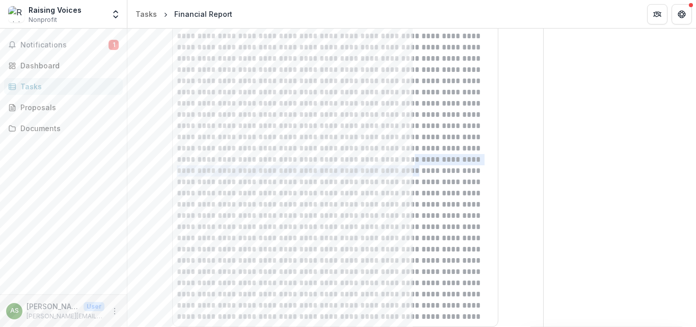
drag, startPoint x: 280, startPoint y: 166, endPoint x: 260, endPoint y: 162, distance: 20.2
click at [257, 160] on p at bounding box center [335, 176] width 317 height 291
click at [222, 69] on p at bounding box center [335, 176] width 317 height 291
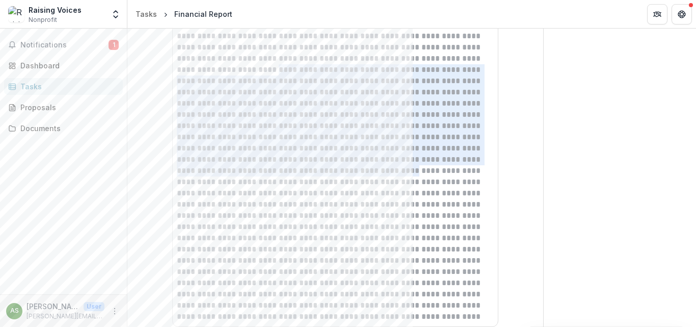
click at [197, 37] on p at bounding box center [335, 176] width 317 height 291
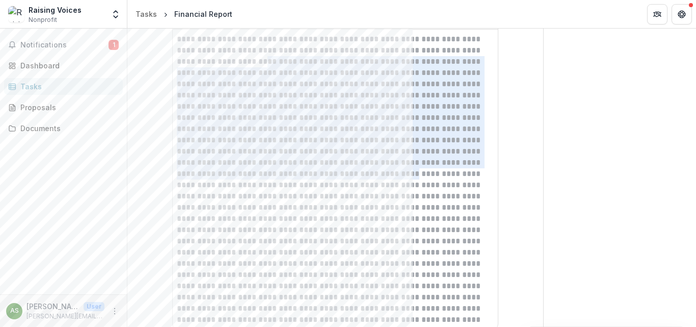
drag, startPoint x: 179, startPoint y: 36, endPoint x: 233, endPoint y: 66, distance: 62.5
click at [233, 66] on p at bounding box center [335, 179] width 317 height 291
drag, startPoint x: 177, startPoint y: 40, endPoint x: 219, endPoint y: 68, distance: 50.6
click at [219, 68] on p at bounding box center [335, 179] width 317 height 291
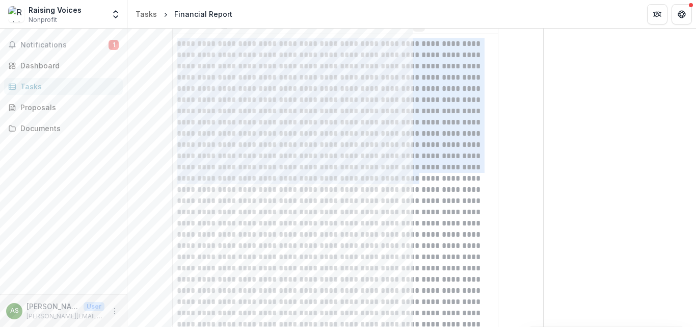
click at [177, 41] on p at bounding box center [335, 183] width 317 height 291
click at [177, 42] on p at bounding box center [335, 183] width 317 height 291
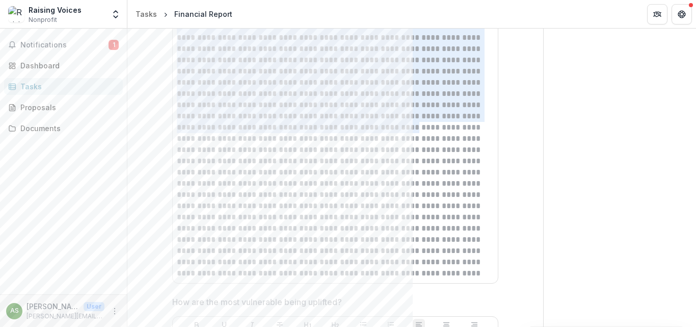
scroll to position [658, 0]
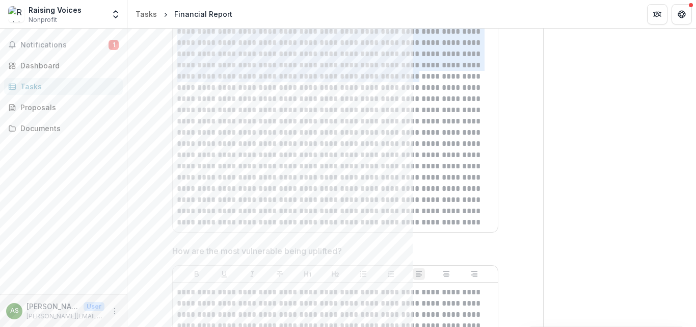
click at [287, 220] on p at bounding box center [335, 81] width 317 height 291
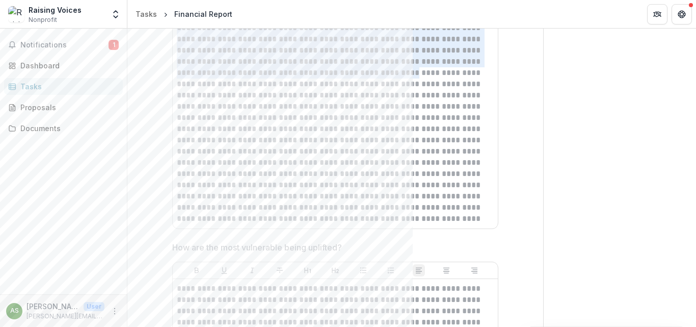
scroll to position [665, 0]
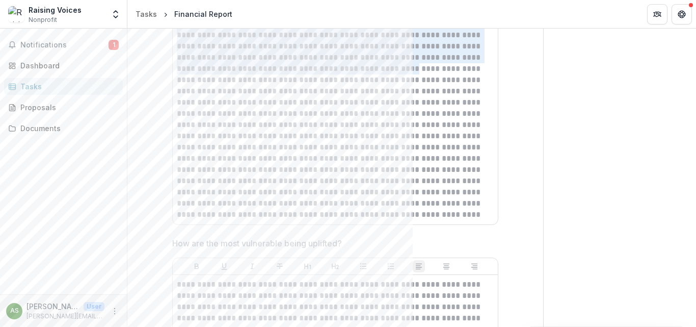
click at [282, 201] on p at bounding box center [335, 74] width 317 height 291
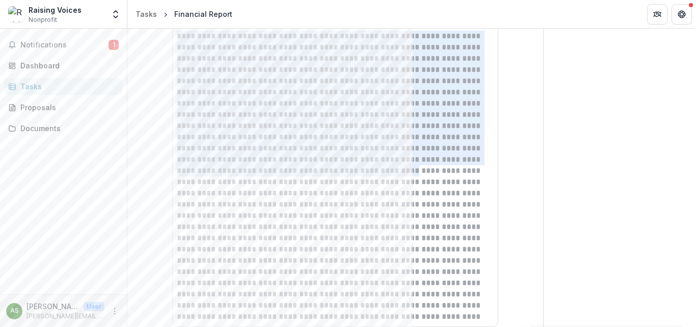
click at [275, 237] on p at bounding box center [335, 176] width 317 height 291
click at [365, 101] on p at bounding box center [335, 176] width 317 height 291
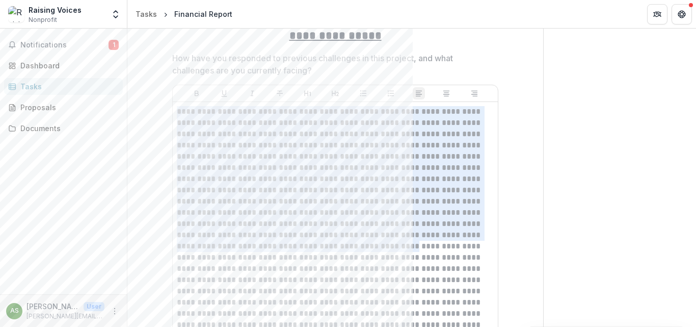
scroll to position [461, 0]
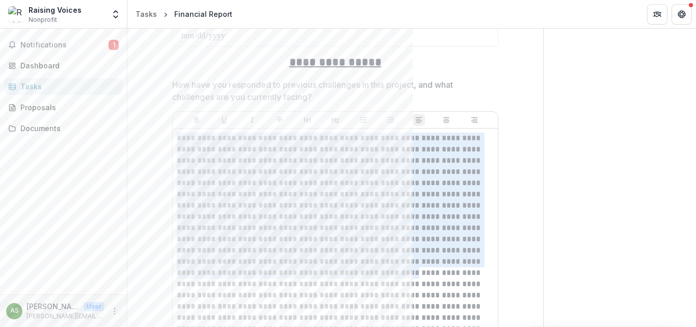
click at [204, 154] on p at bounding box center [335, 277] width 317 height 291
click at [198, 172] on p at bounding box center [335, 277] width 317 height 291
click at [267, 273] on p at bounding box center [335, 277] width 317 height 291
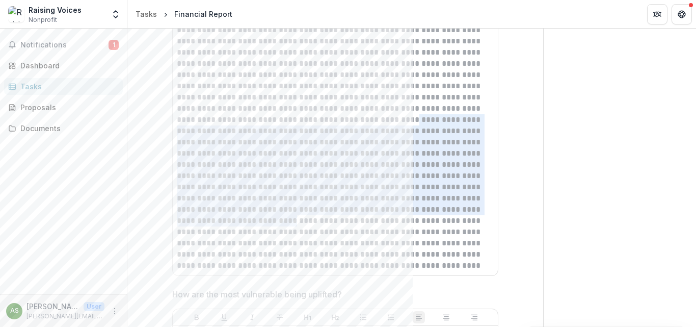
scroll to position [563, 0]
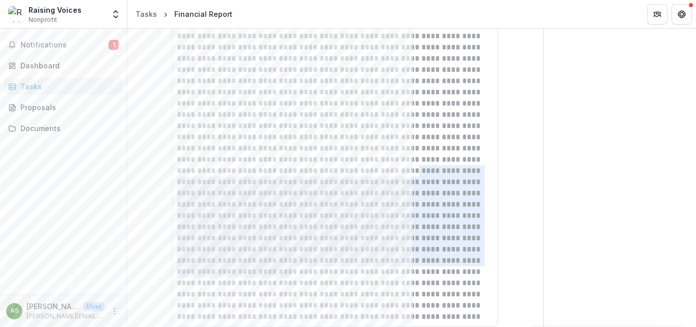
drag, startPoint x: 302, startPoint y: 260, endPoint x: 281, endPoint y: 263, distance: 21.2
click at [281, 263] on p at bounding box center [335, 176] width 317 height 291
click at [287, 264] on p at bounding box center [335, 176] width 317 height 291
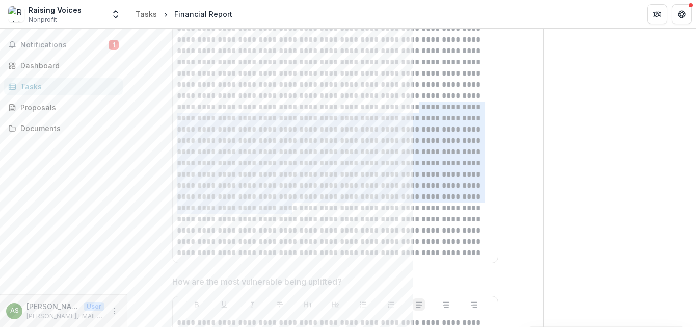
scroll to position [665, 0]
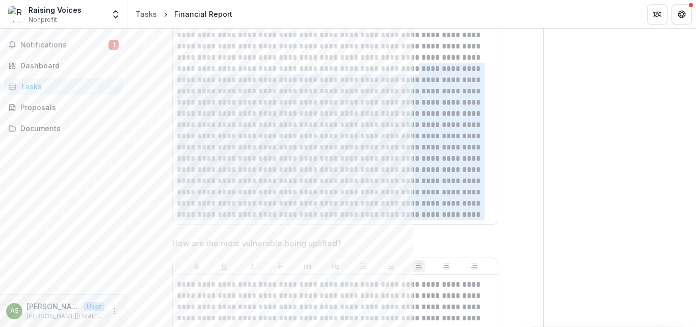
drag, startPoint x: 291, startPoint y: 216, endPoint x: 279, endPoint y: 216, distance: 11.7
click at [279, 216] on p at bounding box center [335, 74] width 317 height 291
click at [248, 118] on p at bounding box center [335, 74] width 317 height 291
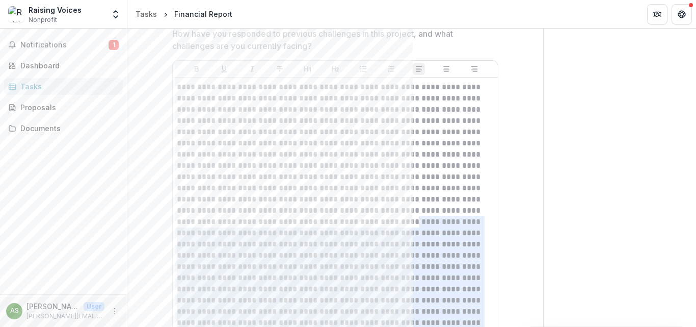
click at [205, 128] on p at bounding box center [335, 227] width 317 height 291
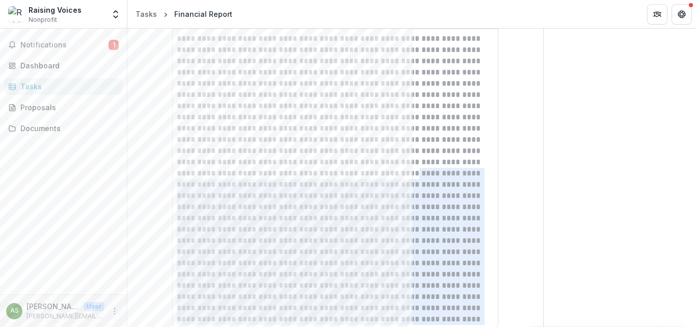
click at [177, 39] on p at bounding box center [335, 178] width 317 height 291
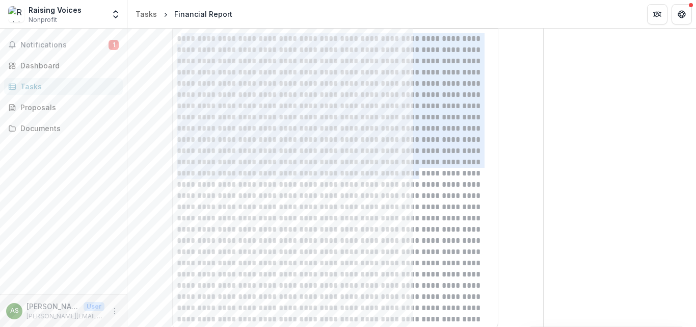
drag, startPoint x: 177, startPoint y: 39, endPoint x: 184, endPoint y: 41, distance: 7.6
click at [184, 41] on p at bounding box center [335, 178] width 317 height 291
click at [177, 43] on p at bounding box center [335, 178] width 317 height 291
click at [177, 41] on p at bounding box center [335, 178] width 317 height 291
click at [197, 66] on p at bounding box center [335, 178] width 317 height 291
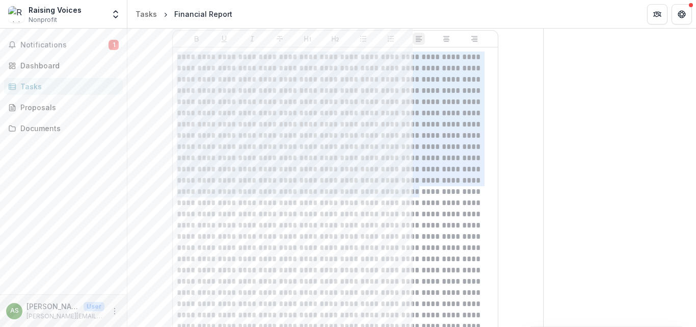
scroll to position [537, 0]
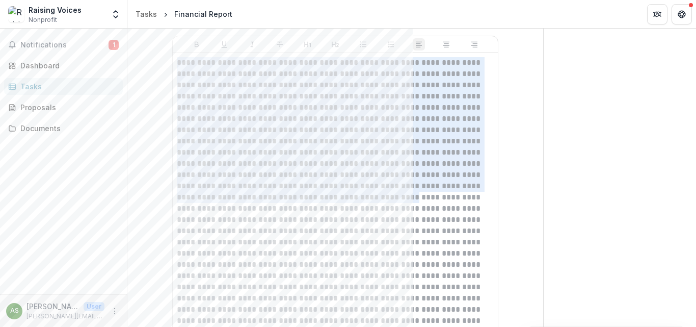
drag, startPoint x: 176, startPoint y: 37, endPoint x: 193, endPoint y: 85, distance: 50.3
click at [180, 60] on p at bounding box center [335, 202] width 317 height 291
click at [187, 74] on p at bounding box center [335, 202] width 317 height 291
click at [178, 64] on p at bounding box center [335, 202] width 317 height 291
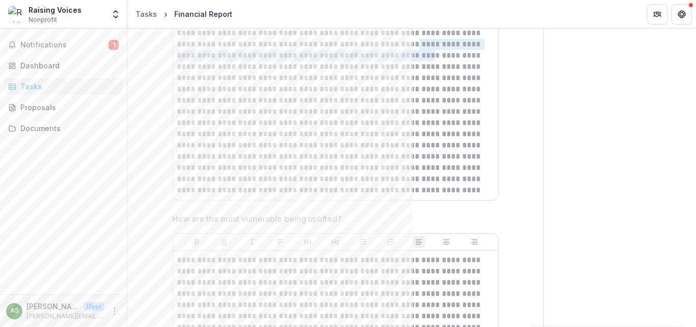
scroll to position [563, 0]
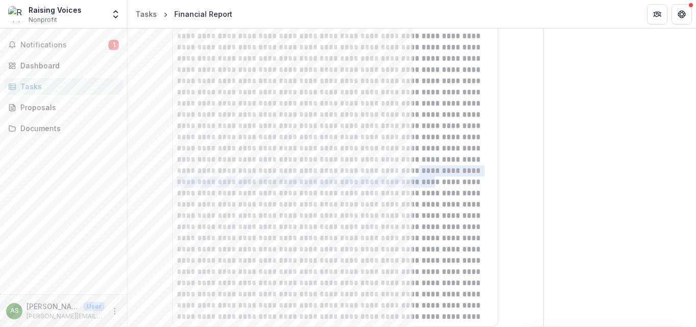
click at [280, 186] on p at bounding box center [335, 176] width 317 height 291
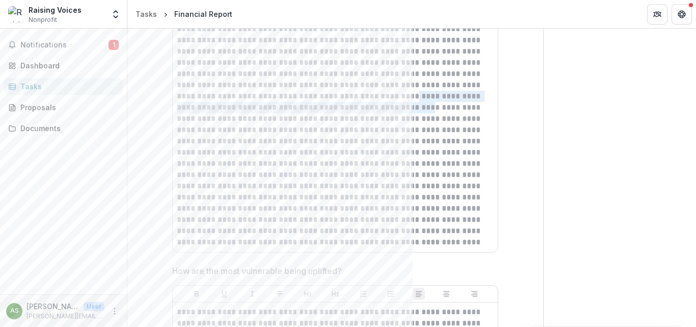
scroll to position [665, 0]
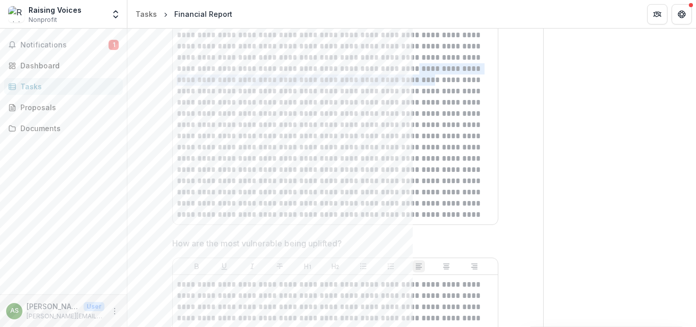
click at [276, 214] on p at bounding box center [335, 74] width 317 height 291
click at [294, 191] on p at bounding box center [335, 74] width 317 height 291
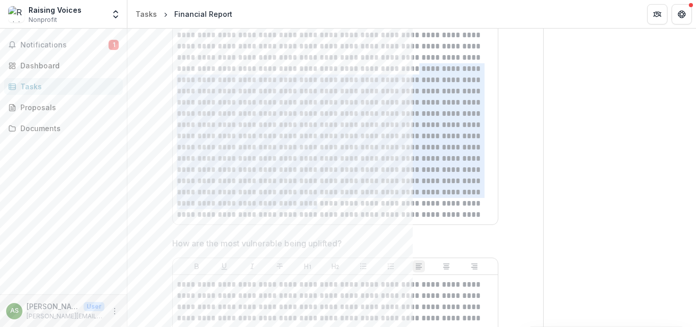
click at [281, 216] on p at bounding box center [335, 74] width 317 height 291
click at [282, 215] on p at bounding box center [335, 74] width 317 height 291
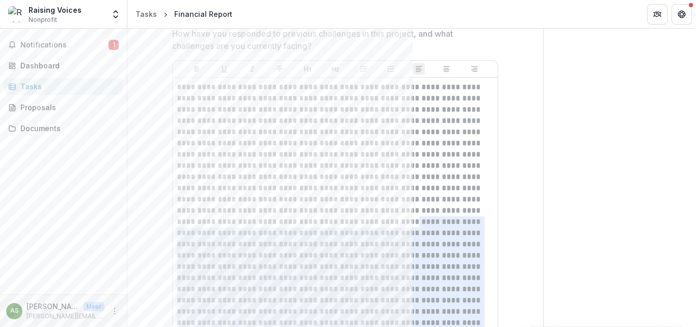
scroll to position [561, 0]
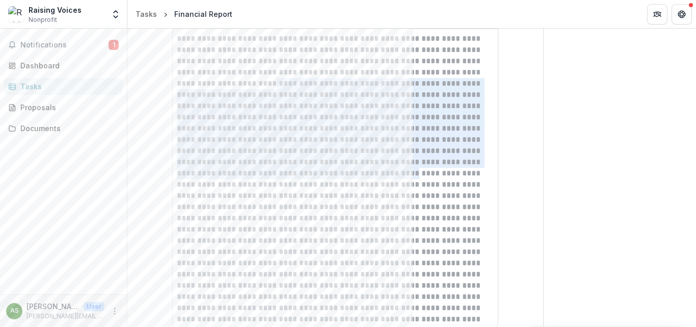
drag, startPoint x: 180, startPoint y: 87, endPoint x: 185, endPoint y: 116, distance: 29.6
click at [193, 91] on p at bounding box center [335, 178] width 317 height 291
drag, startPoint x: 242, startPoint y: 190, endPoint x: 257, endPoint y: 207, distance: 22.4
click at [243, 191] on p at bounding box center [335, 178] width 317 height 291
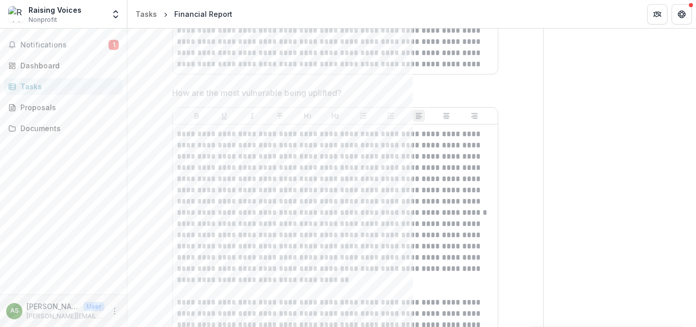
scroll to position [720, 0]
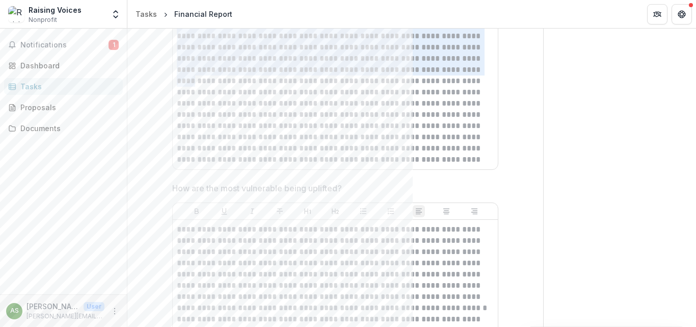
drag, startPoint x: 279, startPoint y: 68, endPoint x: 270, endPoint y: 72, distance: 9.1
click at [270, 72] on p at bounding box center [335, 19] width 317 height 291
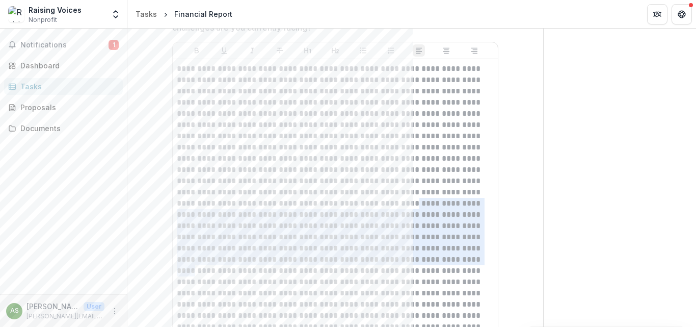
scroll to position [517, 0]
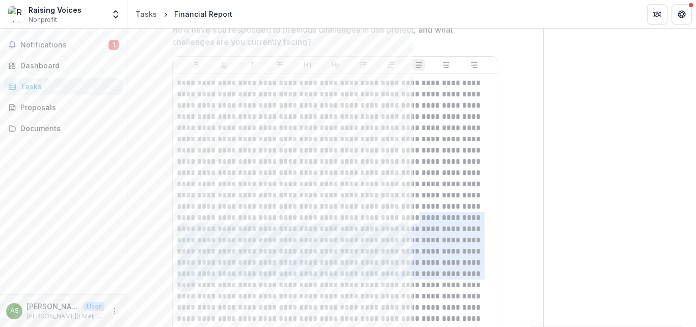
click at [229, 131] on p at bounding box center [335, 222] width 317 height 291
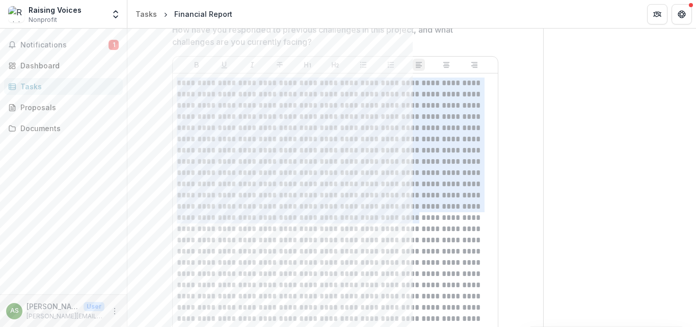
click at [177, 84] on p at bounding box center [335, 222] width 317 height 291
click at [291, 233] on p at bounding box center [335, 222] width 317 height 291
click at [283, 216] on p at bounding box center [335, 222] width 317 height 291
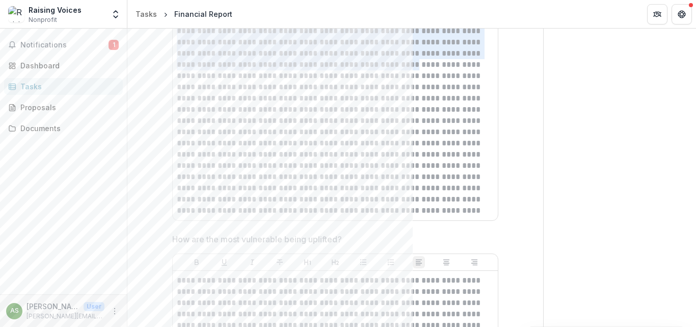
click at [291, 214] on p at bounding box center [335, 70] width 317 height 291
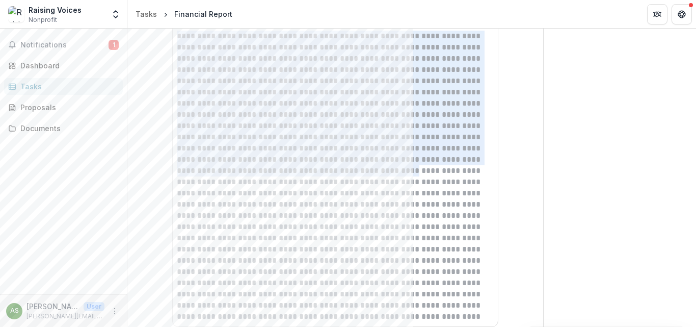
click at [311, 197] on p at bounding box center [335, 176] width 317 height 291
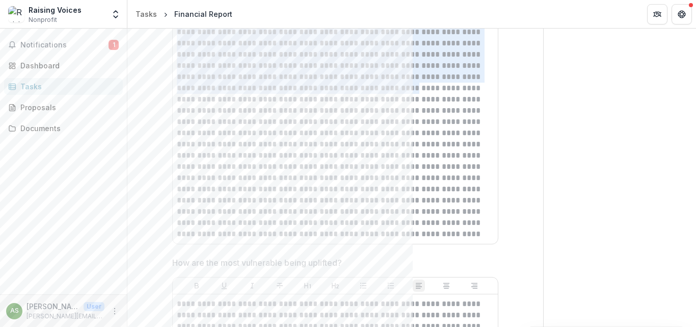
scroll to position [665, 0]
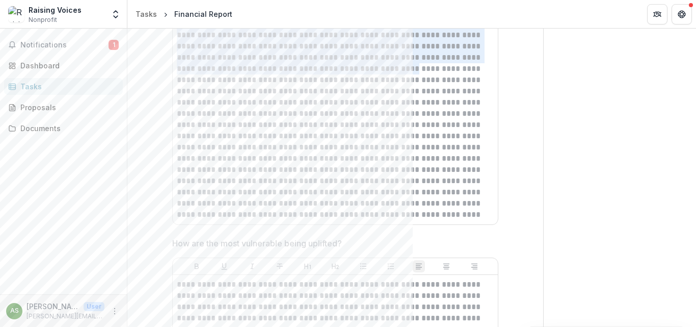
click at [282, 218] on p at bounding box center [335, 74] width 317 height 291
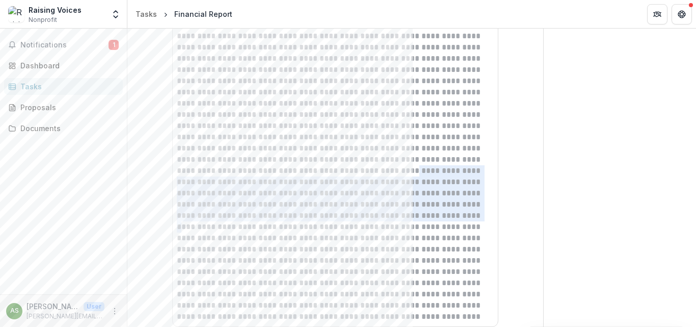
click at [295, 218] on p at bounding box center [335, 176] width 317 height 291
click at [286, 224] on p at bounding box center [335, 176] width 317 height 291
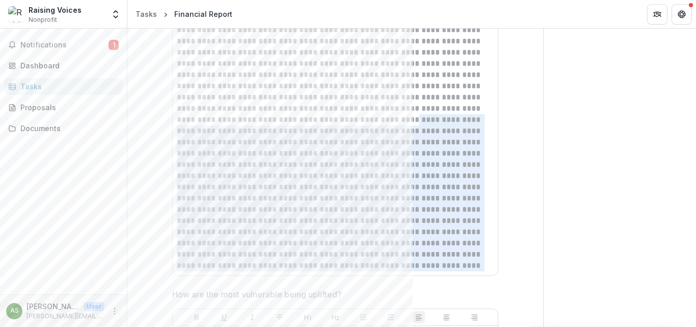
drag, startPoint x: 278, startPoint y: 265, endPoint x: 275, endPoint y: 273, distance: 7.6
click at [275, 273] on div at bounding box center [335, 126] width 325 height 300
click at [222, 185] on p at bounding box center [335, 125] width 317 height 291
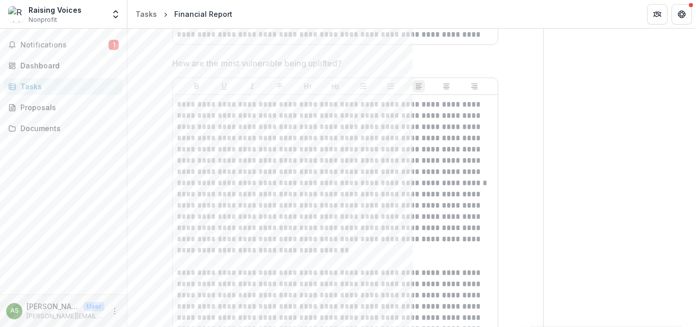
scroll to position [869, 0]
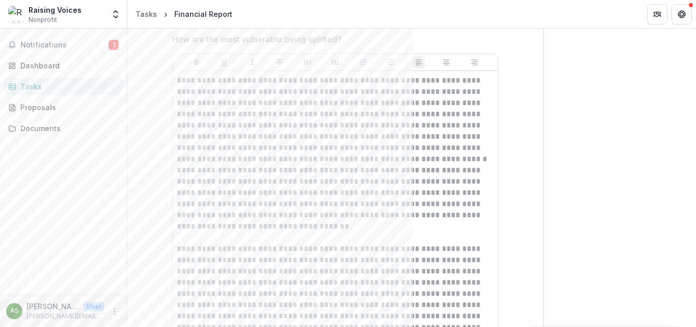
click at [175, 78] on div "**********" at bounding box center [335, 226] width 325 height 311
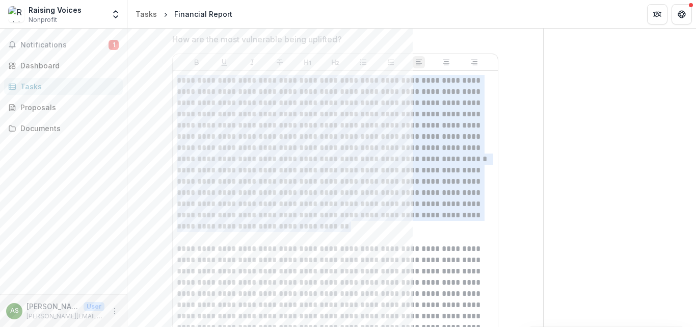
drag, startPoint x: 178, startPoint y: 83, endPoint x: 261, endPoint y: 231, distance: 169.9
click at [261, 231] on div "**********" at bounding box center [335, 226] width 317 height 303
copy div "**********"
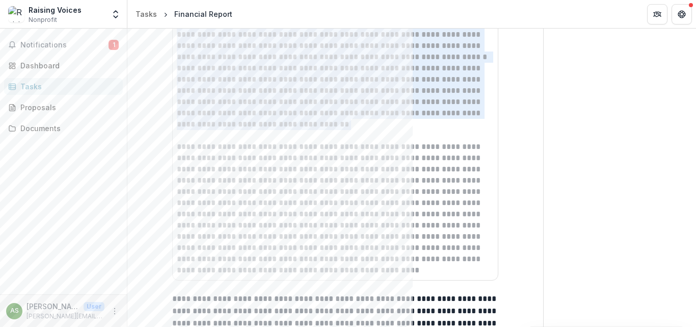
click at [175, 147] on div "**********" at bounding box center [335, 124] width 325 height 311
click at [177, 148] on p "**********" at bounding box center [335, 208] width 317 height 134
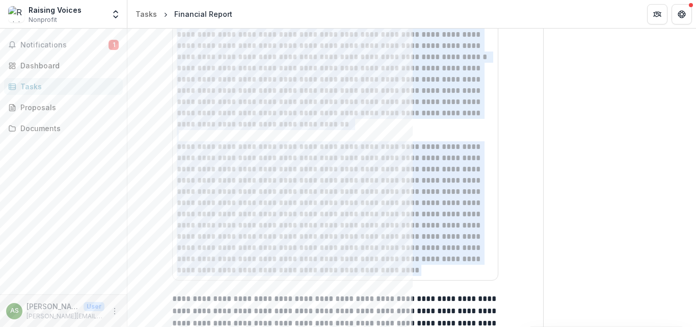
click at [334, 271] on p "**********" at bounding box center [335, 208] width 317 height 134
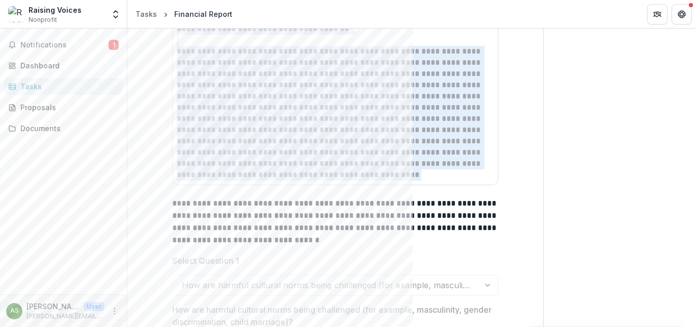
scroll to position [1073, 0]
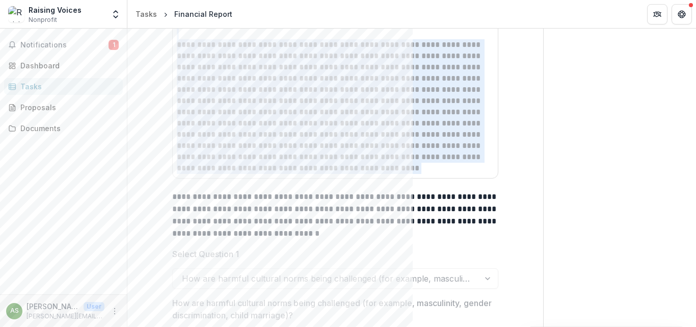
copy div "**********"
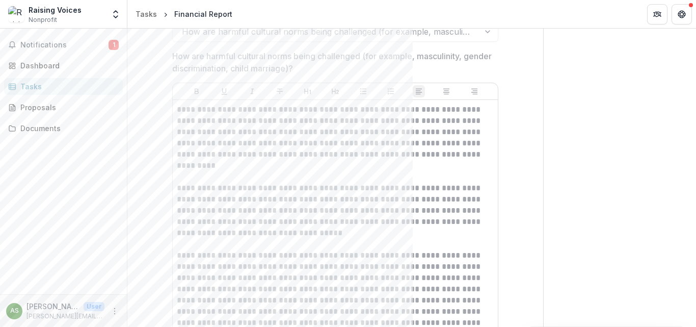
scroll to position [1327, 0]
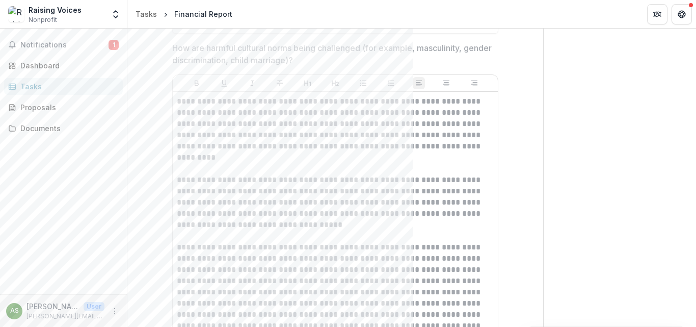
click at [182, 103] on p "**********" at bounding box center [335, 129] width 317 height 67
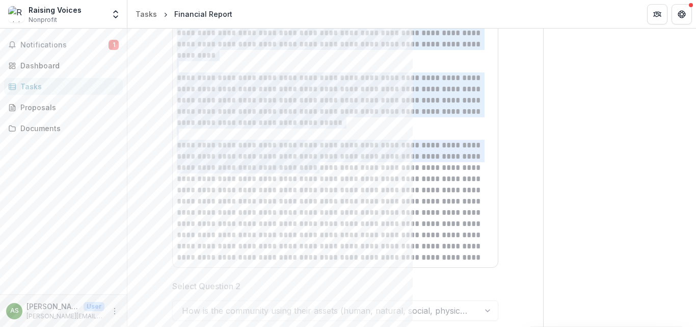
scroll to position [1480, 0]
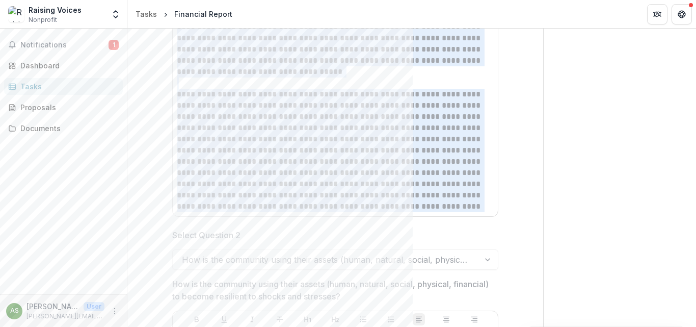
drag, startPoint x: 177, startPoint y: 102, endPoint x: 383, endPoint y: 206, distance: 231.2
click at [383, 206] on div "**********" at bounding box center [335, 77] width 317 height 269
copy div "**********"
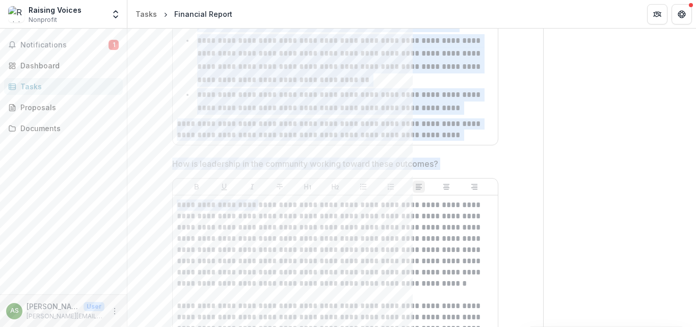
scroll to position [2041, 0]
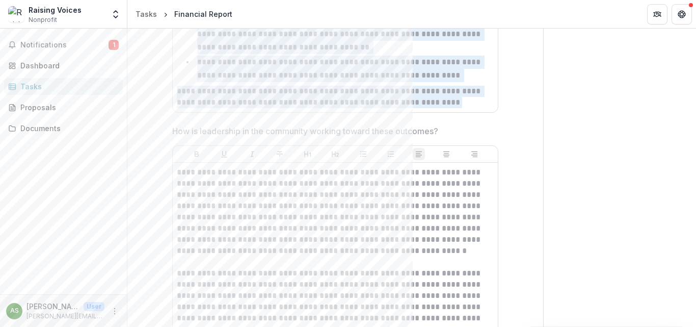
drag, startPoint x: 177, startPoint y: 81, endPoint x: 460, endPoint y: 108, distance: 284.5
copy div "**********"
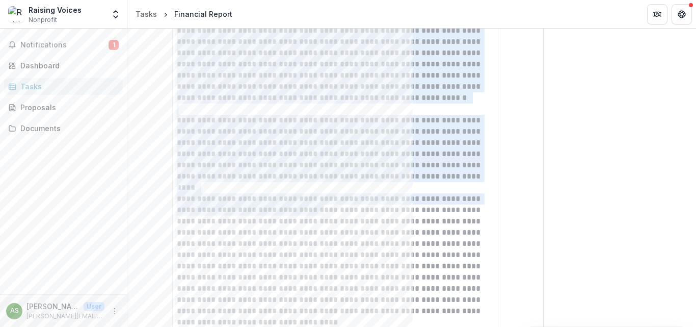
scroll to position [2295, 0]
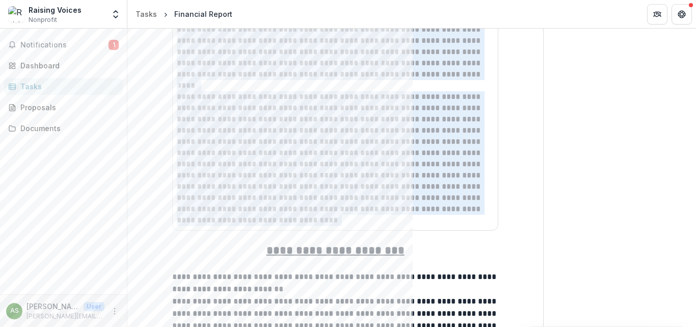
drag, startPoint x: 177, startPoint y: 174, endPoint x: 343, endPoint y: 220, distance: 171.6
click at [343, 220] on div "**********" at bounding box center [335, 69] width 317 height 314
copy div "**********"
